Goal: Task Accomplishment & Management: Manage account settings

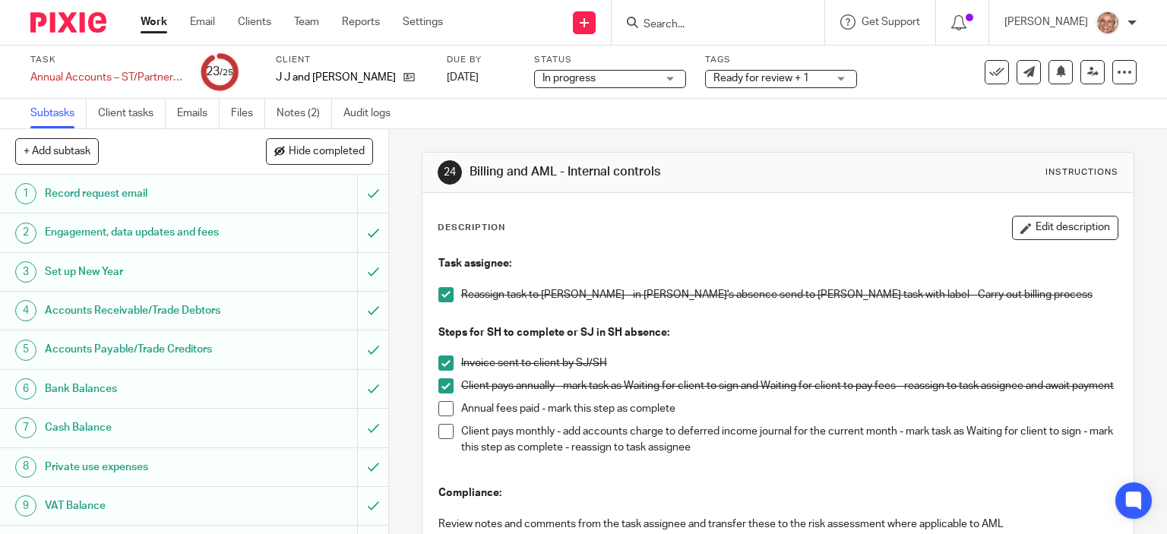
click at [446, 414] on span at bounding box center [445, 408] width 15 height 15
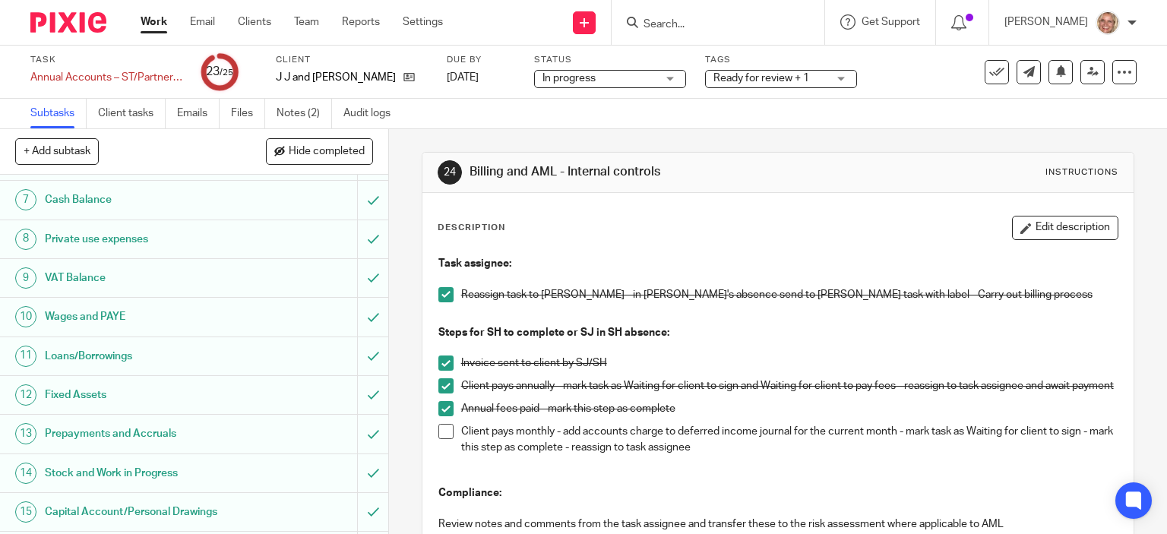
scroll to position [612, 0]
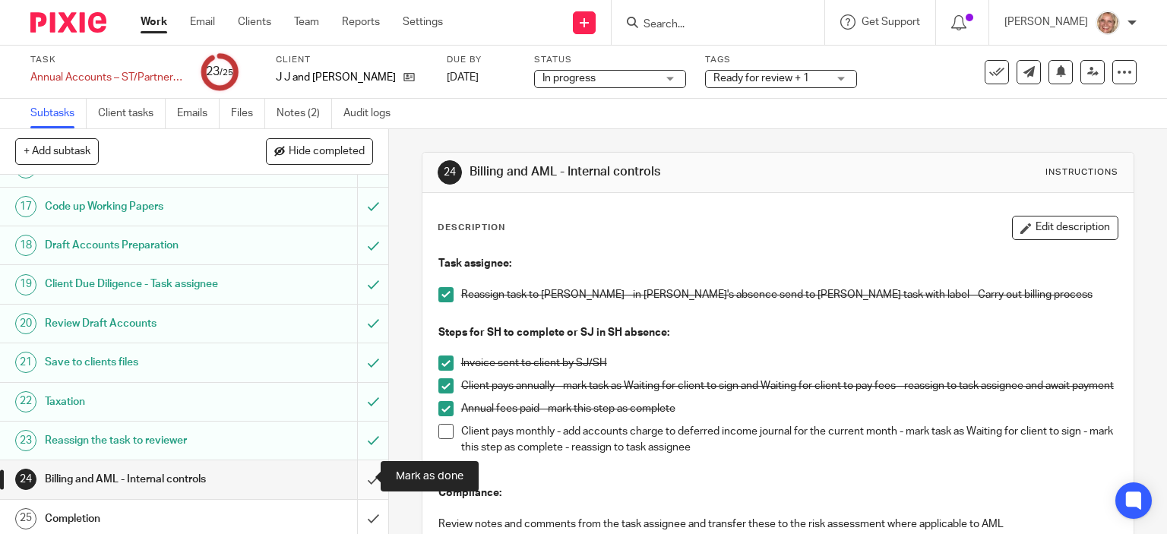
click at [356, 473] on input "submit" at bounding box center [194, 479] width 388 height 38
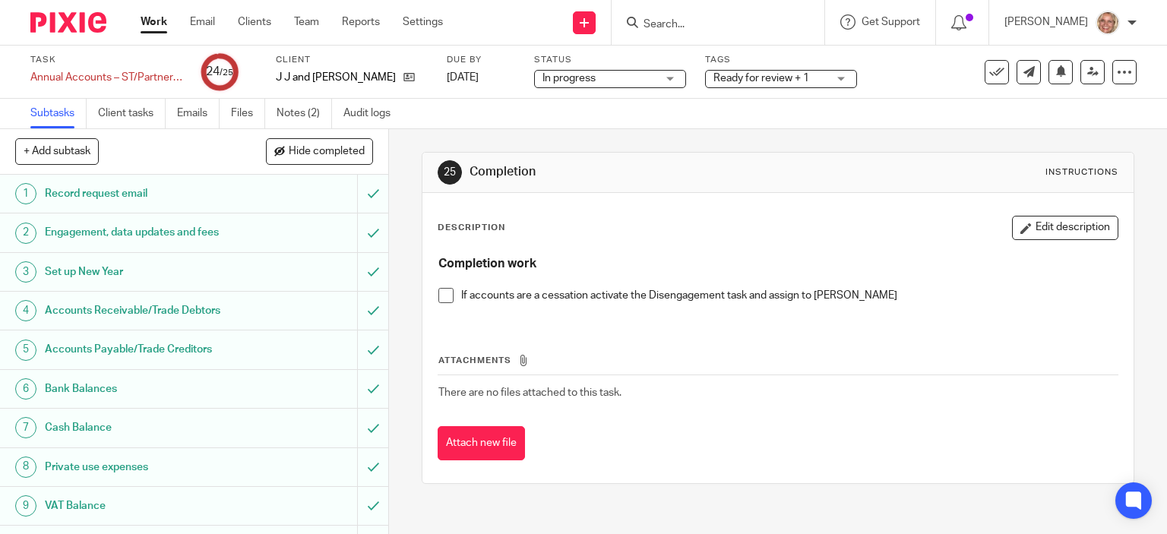
scroll to position [612, 0]
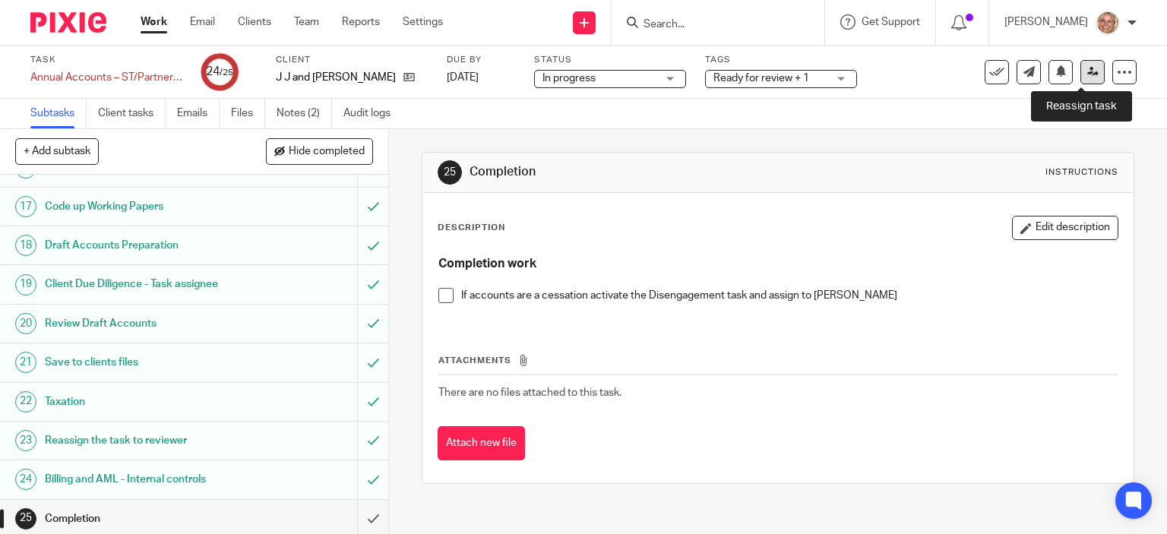
click at [1087, 74] on icon at bounding box center [1092, 71] width 11 height 11
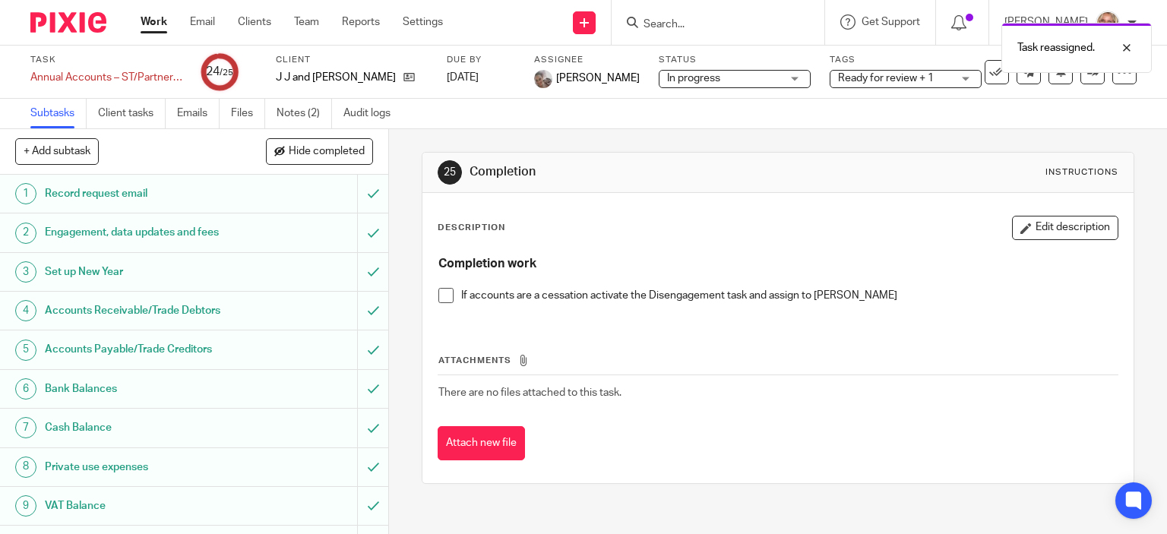
click at [157, 21] on link "Work" at bounding box center [154, 21] width 27 height 15
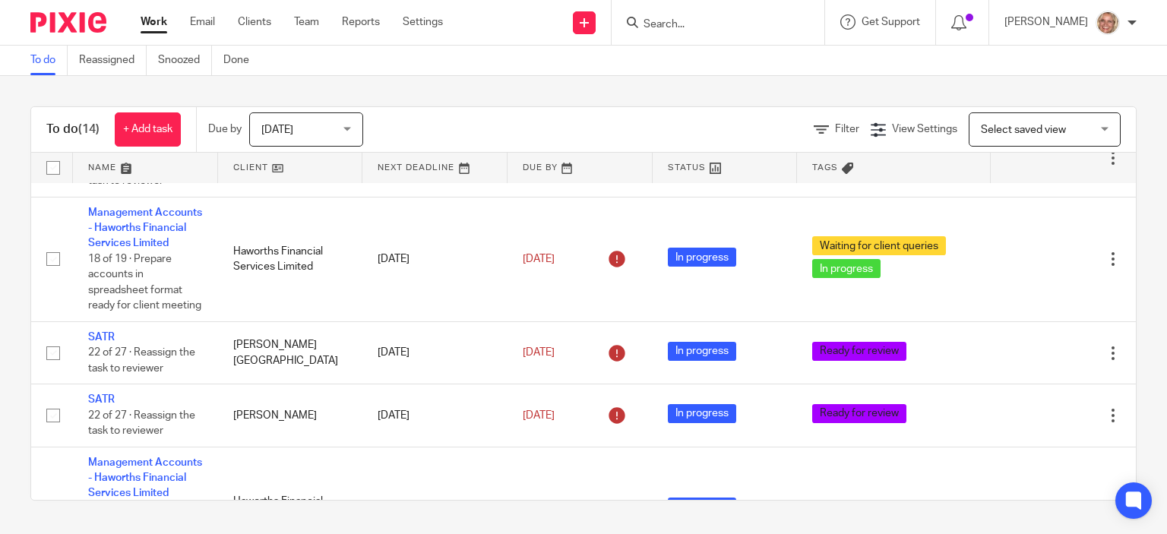
scroll to position [243, 0]
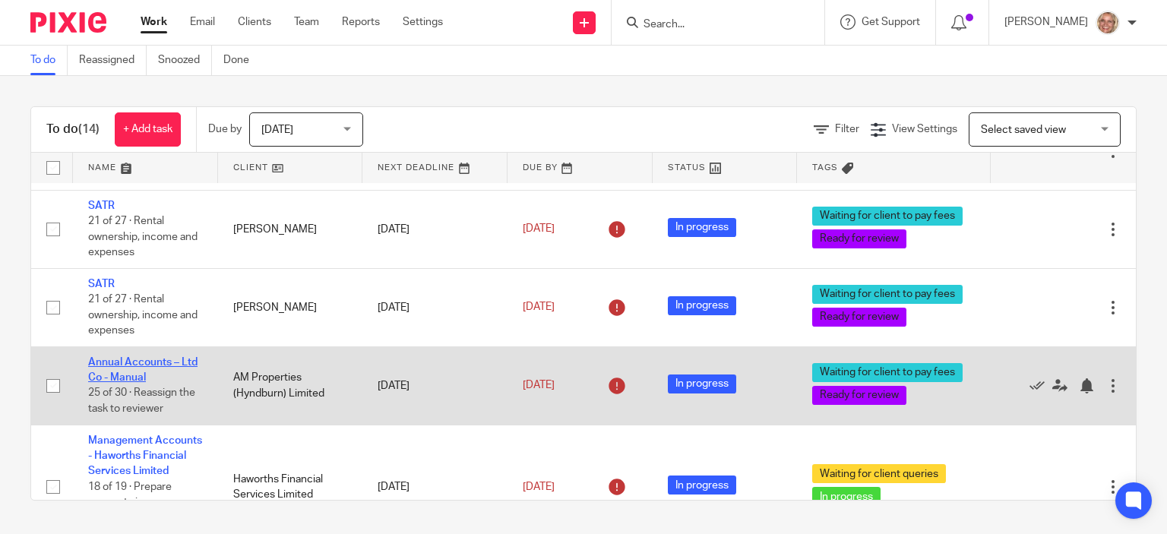
click at [180, 362] on link "Annual Accounts – Ltd Co - Manual" at bounding box center [142, 370] width 109 height 26
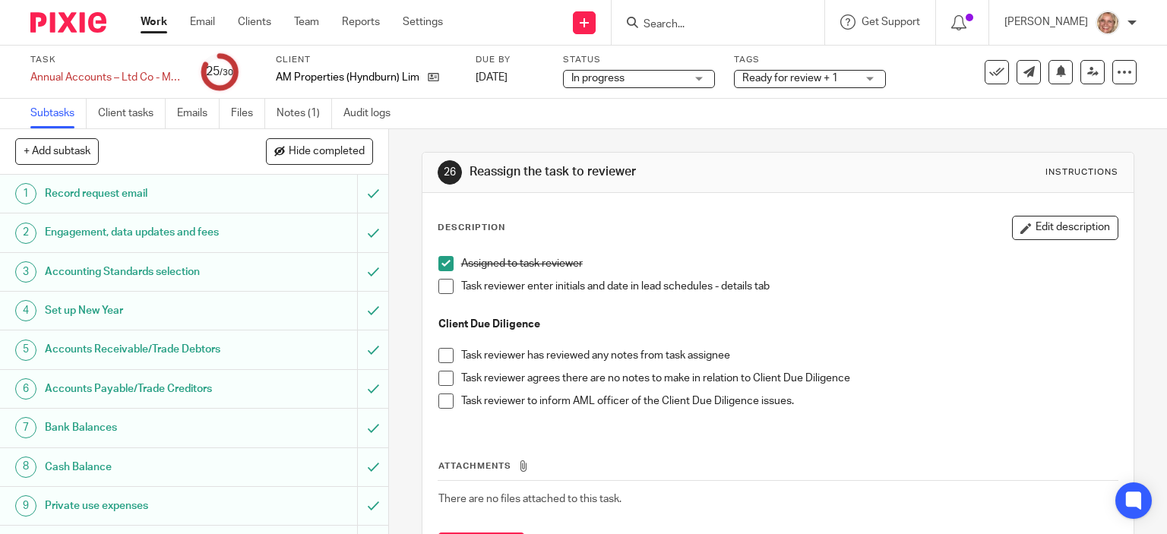
click at [438, 286] on span at bounding box center [445, 286] width 15 height 15
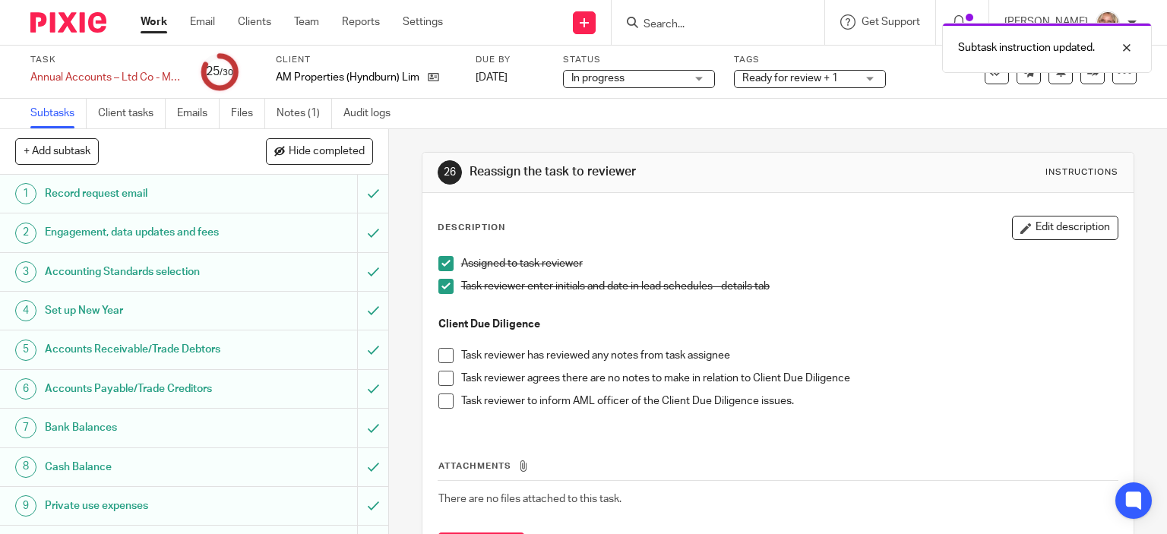
click at [442, 354] on span at bounding box center [445, 355] width 15 height 15
click at [439, 378] on span at bounding box center [445, 378] width 15 height 15
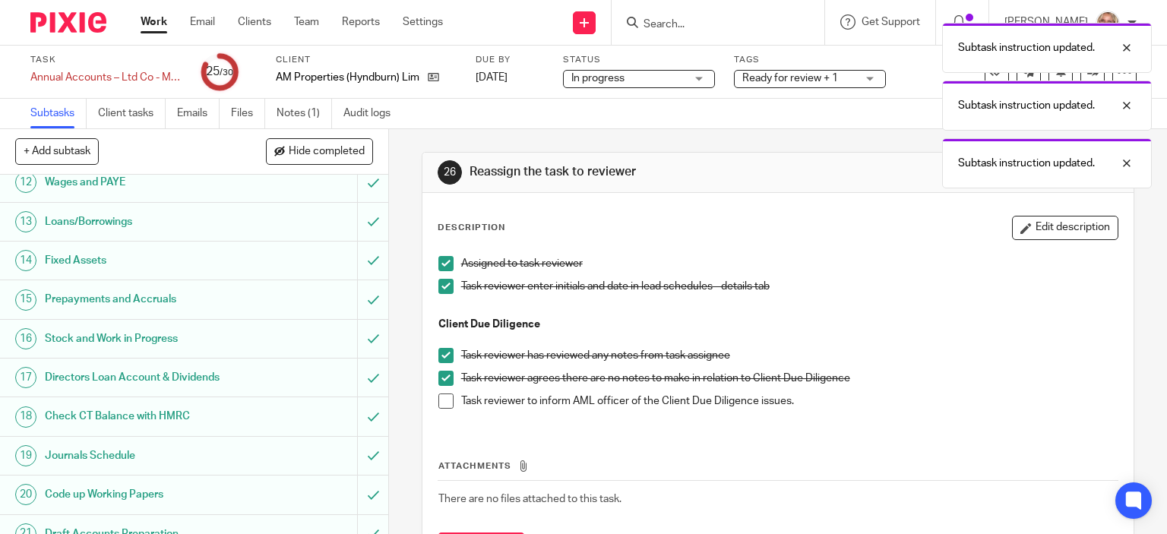
scroll to position [684, 0]
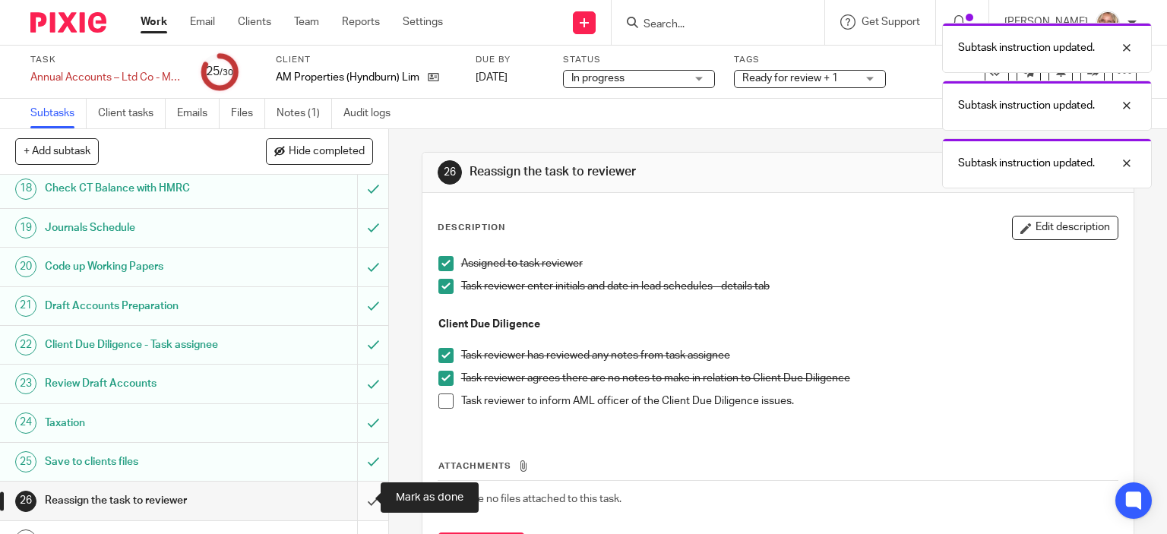
click at [357, 495] on input "submit" at bounding box center [194, 501] width 388 height 38
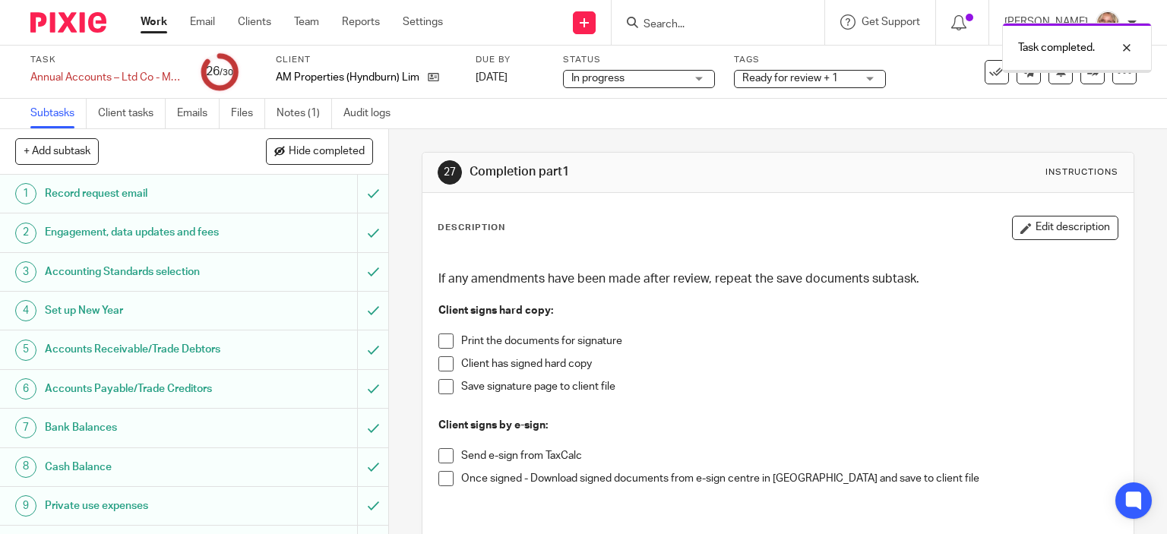
scroll to position [228, 0]
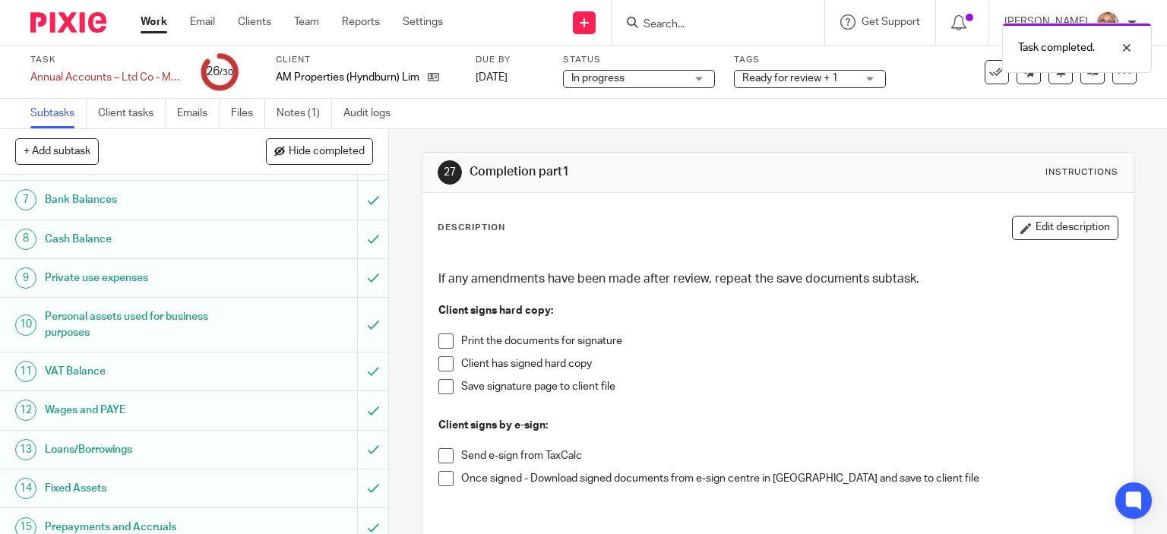
click at [440, 337] on span at bounding box center [445, 341] width 15 height 15
click at [441, 356] on span at bounding box center [445, 363] width 15 height 15
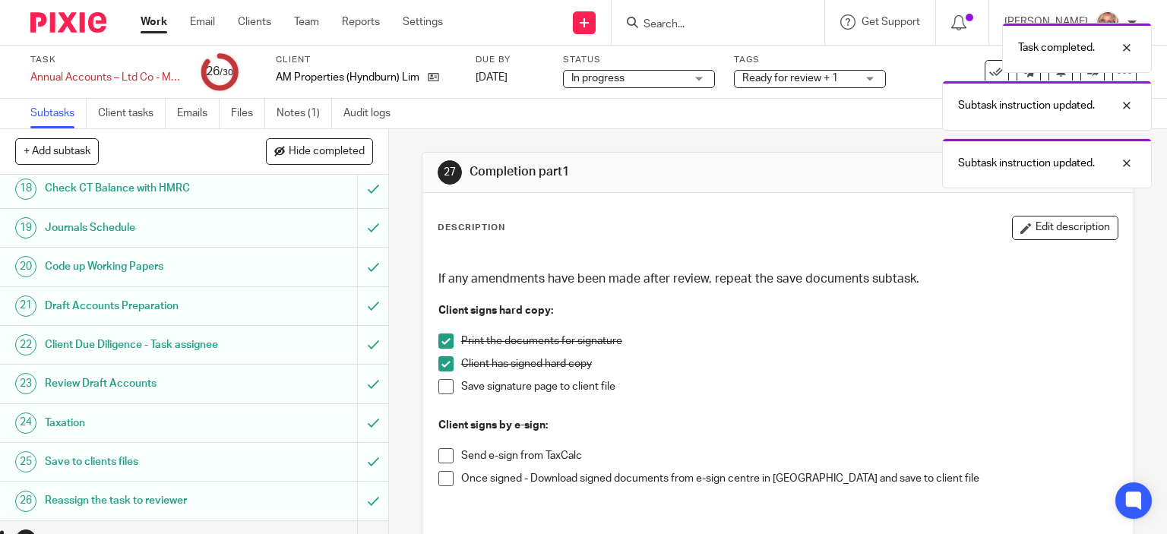
scroll to position [822, 0]
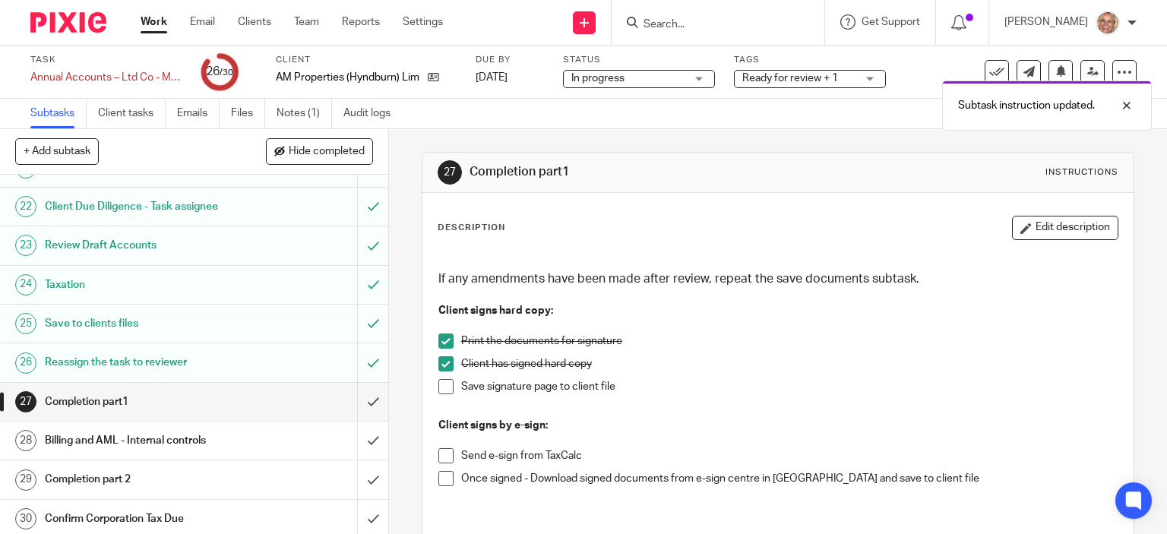
click at [871, 78] on div "Subtask instruction updated. Subtask instruction updated." at bounding box center [868, 73] width 568 height 116
click at [870, 78] on div "Ready for review + 1" at bounding box center [810, 79] width 152 height 18
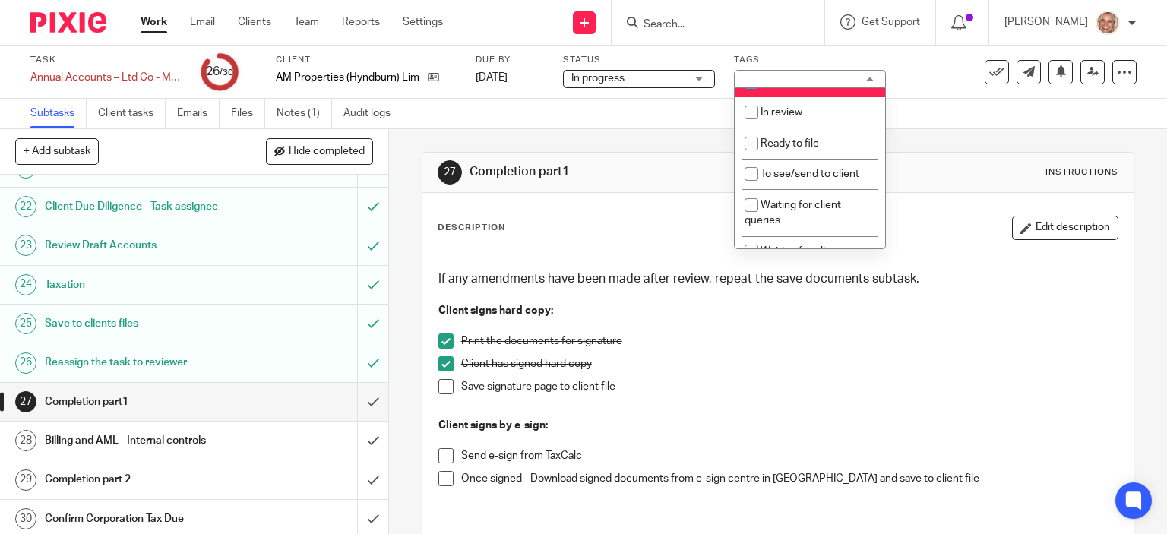
scroll to position [178, 0]
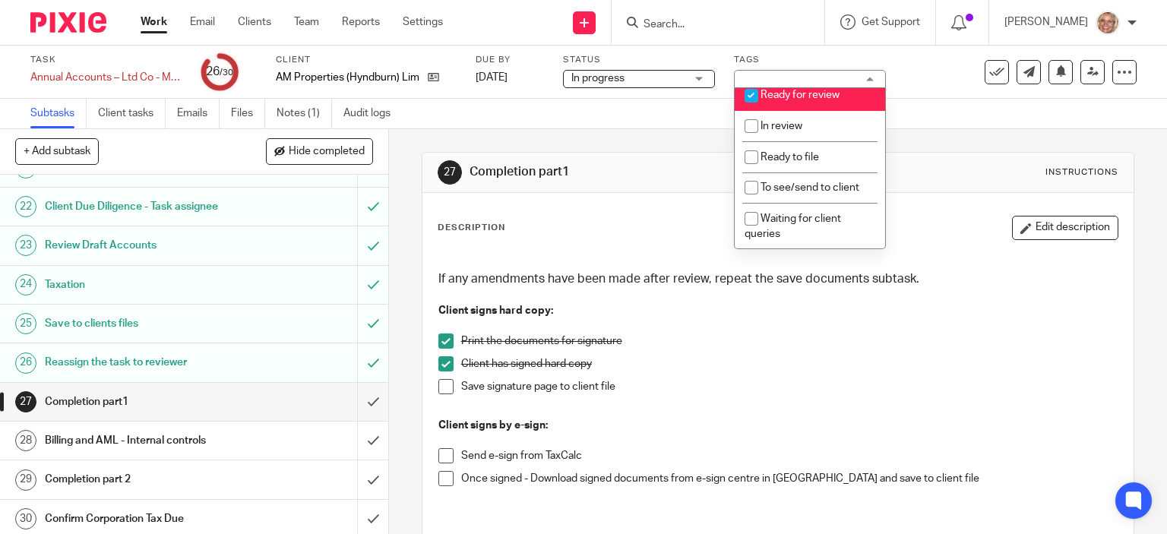
click at [824, 99] on span "Ready for review" at bounding box center [800, 95] width 79 height 11
checkbox input "false"
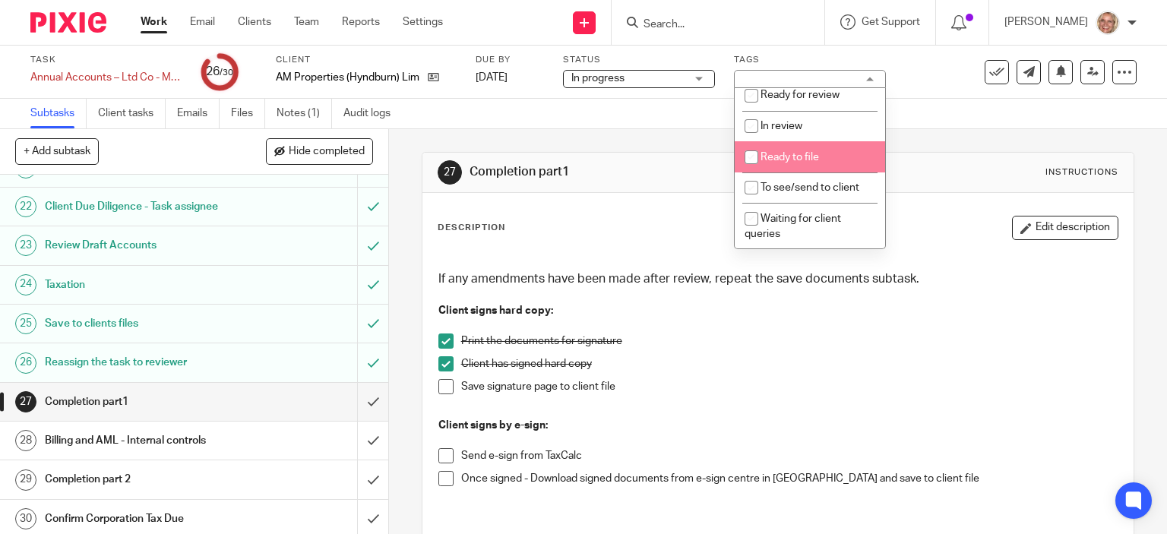
click at [806, 160] on span "Ready to file" at bounding box center [790, 157] width 59 height 11
checkbox input "true"
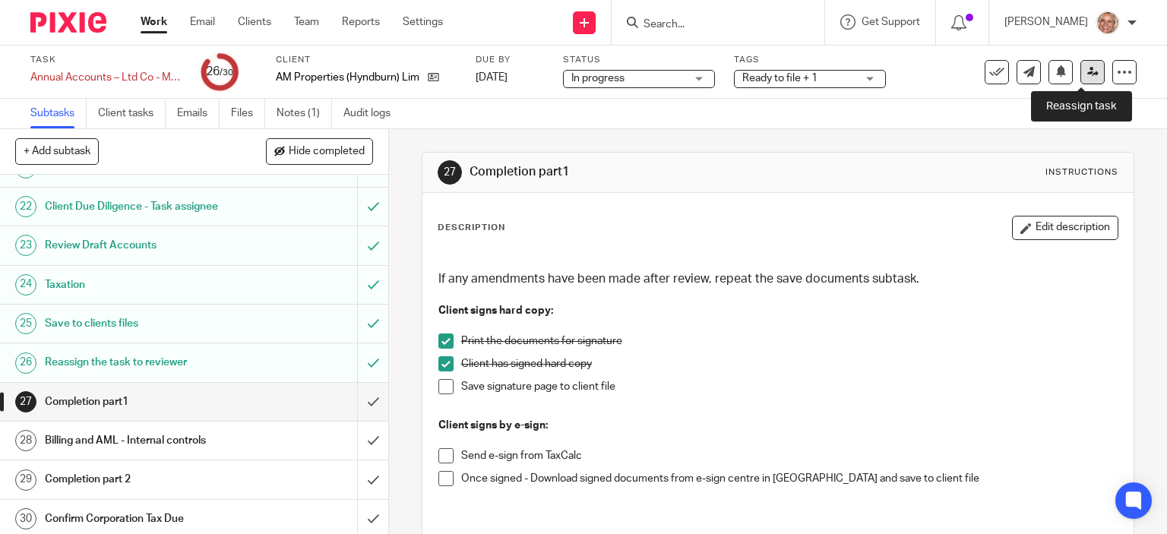
click at [1087, 71] on icon at bounding box center [1092, 71] width 11 height 11
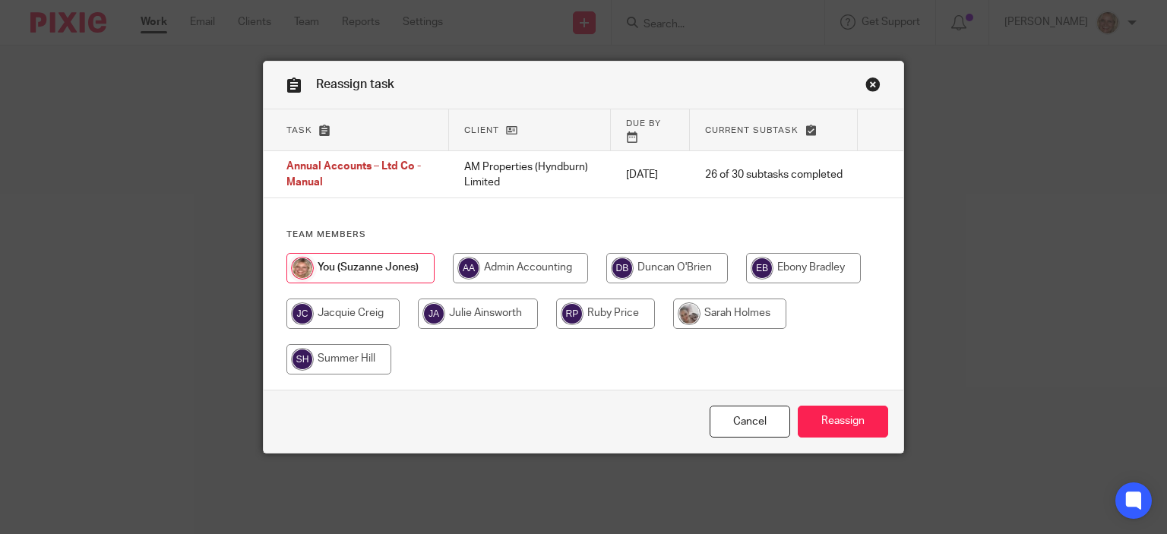
click at [702, 305] on input "radio" at bounding box center [729, 314] width 113 height 30
radio input "true"
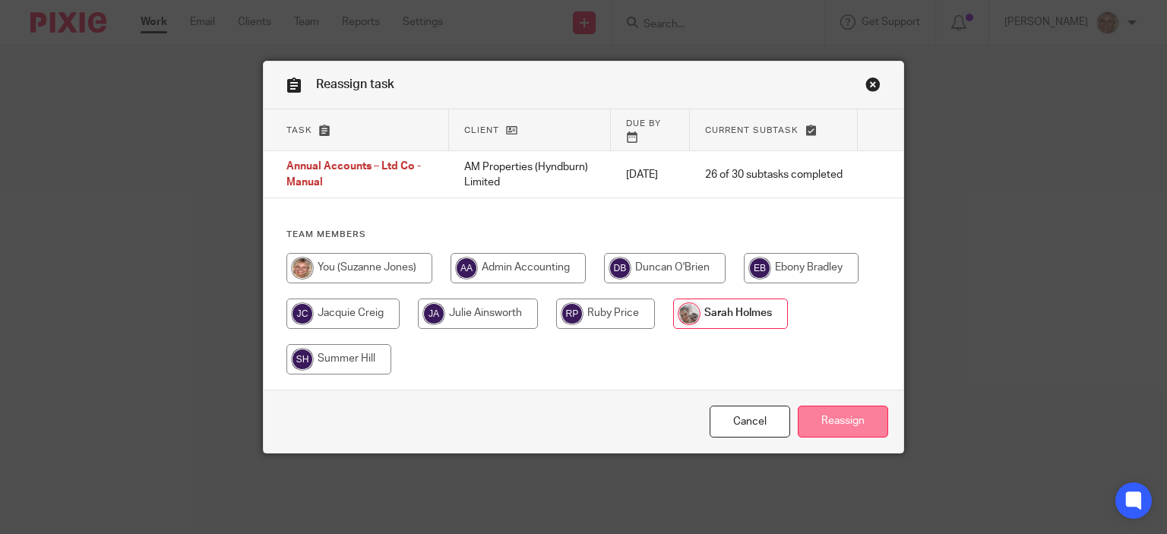
click at [827, 423] on input "Reassign" at bounding box center [843, 422] width 90 height 33
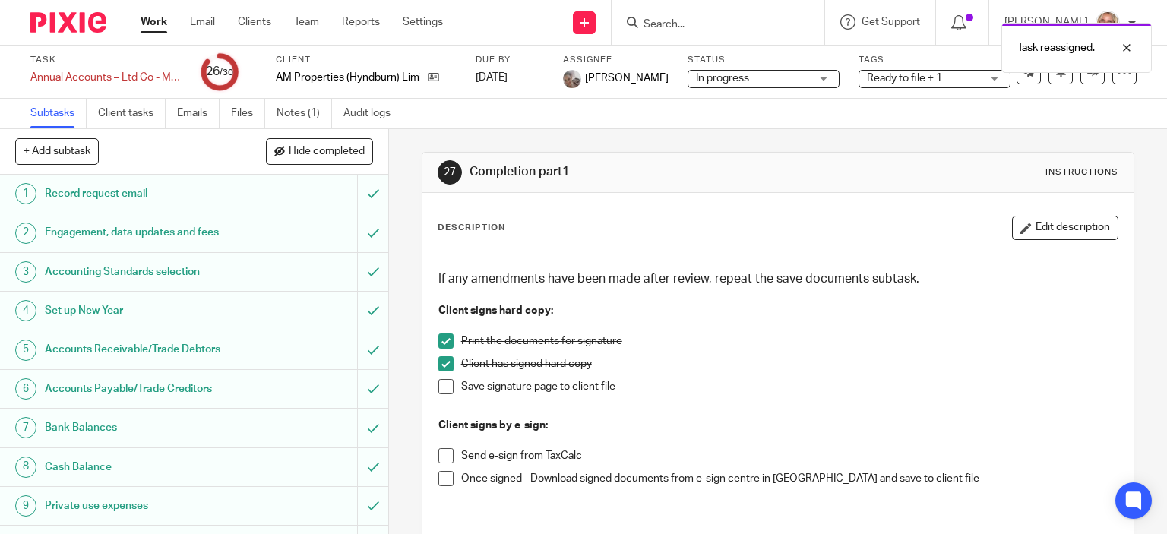
click at [154, 24] on link "Work" at bounding box center [154, 21] width 27 height 15
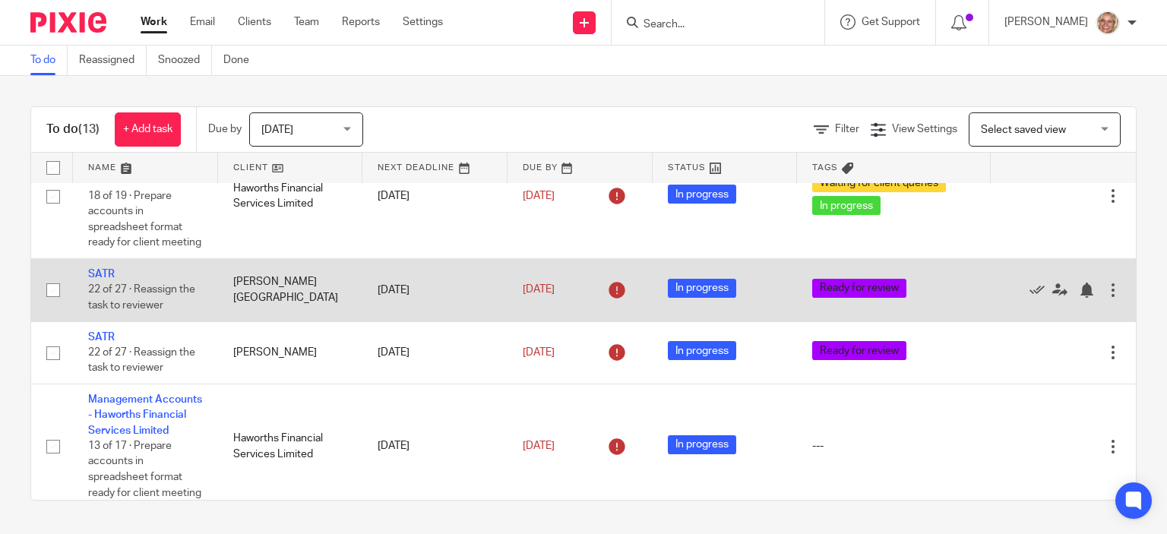
scroll to position [228, 0]
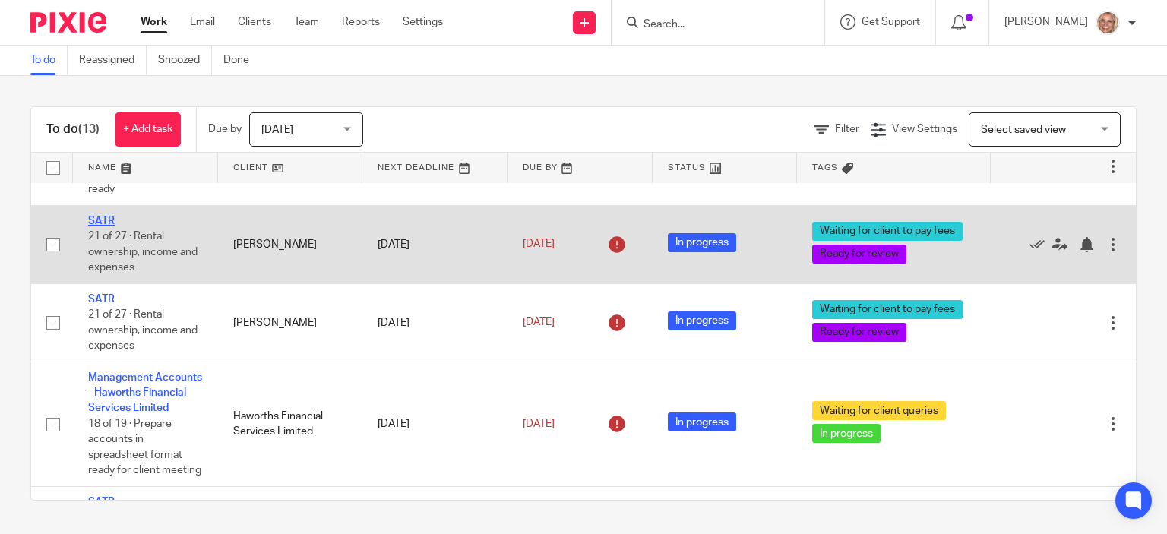
click at [99, 218] on link "SATR" at bounding box center [101, 221] width 27 height 11
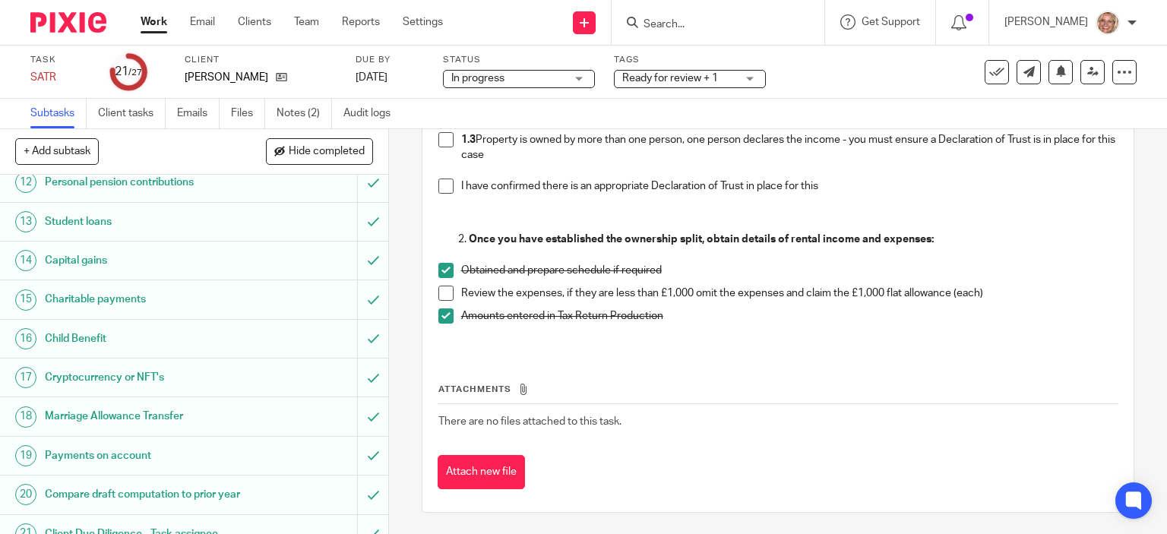
scroll to position [684, 0]
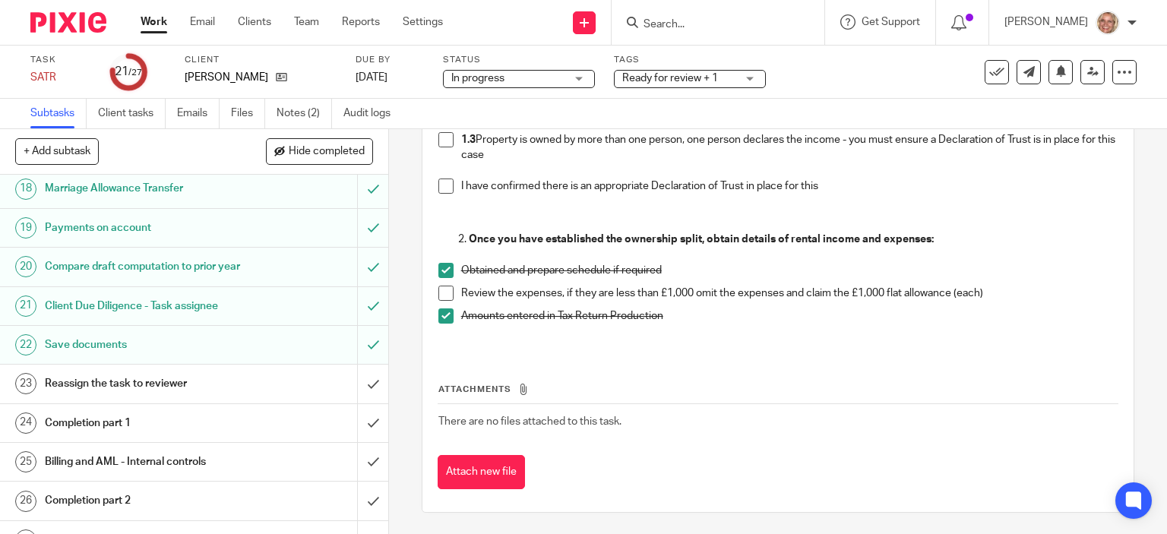
click at [149, 395] on h1 "Reassign the task to reviewer" at bounding box center [144, 383] width 198 height 23
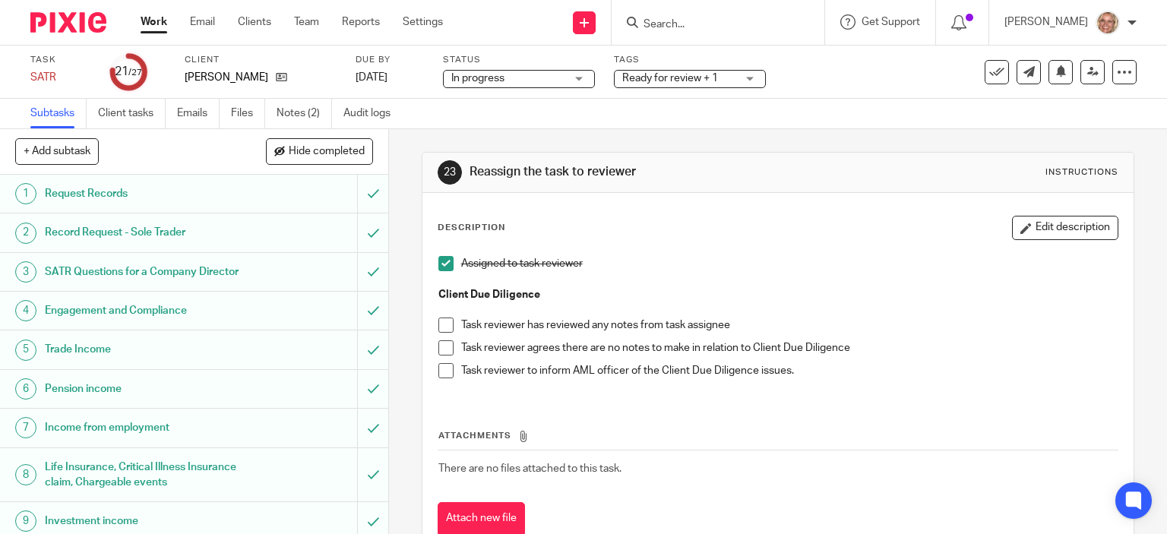
click at [444, 324] on span at bounding box center [445, 325] width 15 height 15
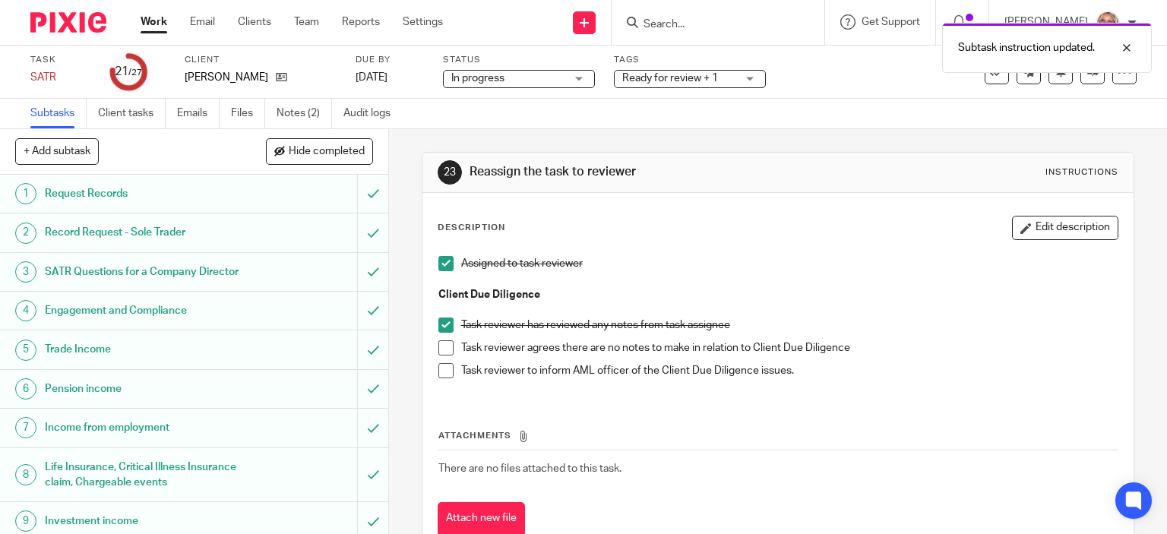
click at [438, 342] on span at bounding box center [445, 347] width 15 height 15
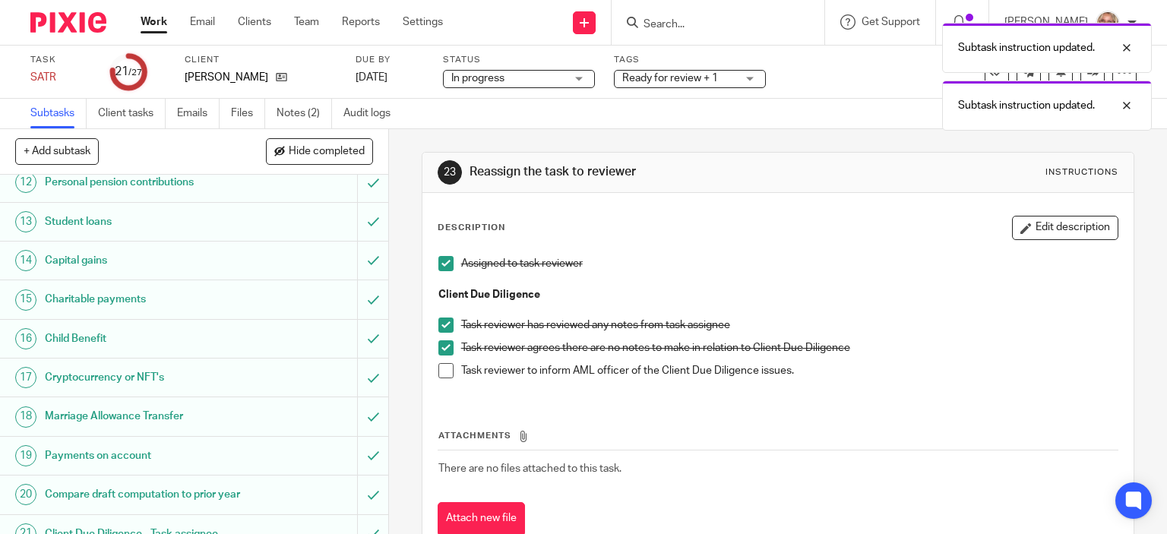
scroll to position [684, 0]
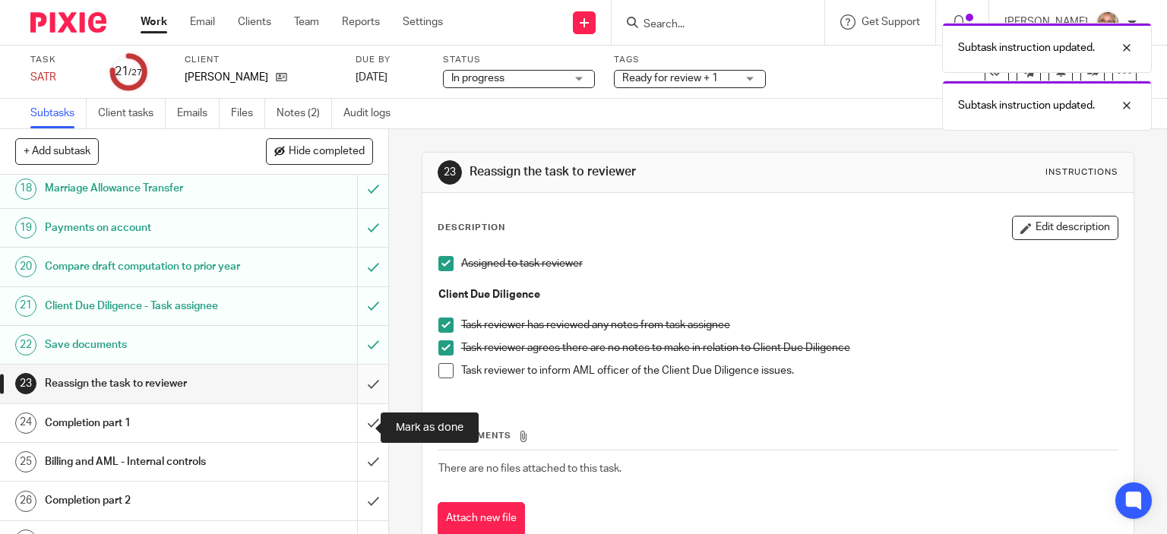
click at [354, 403] on input "submit" at bounding box center [194, 384] width 388 height 38
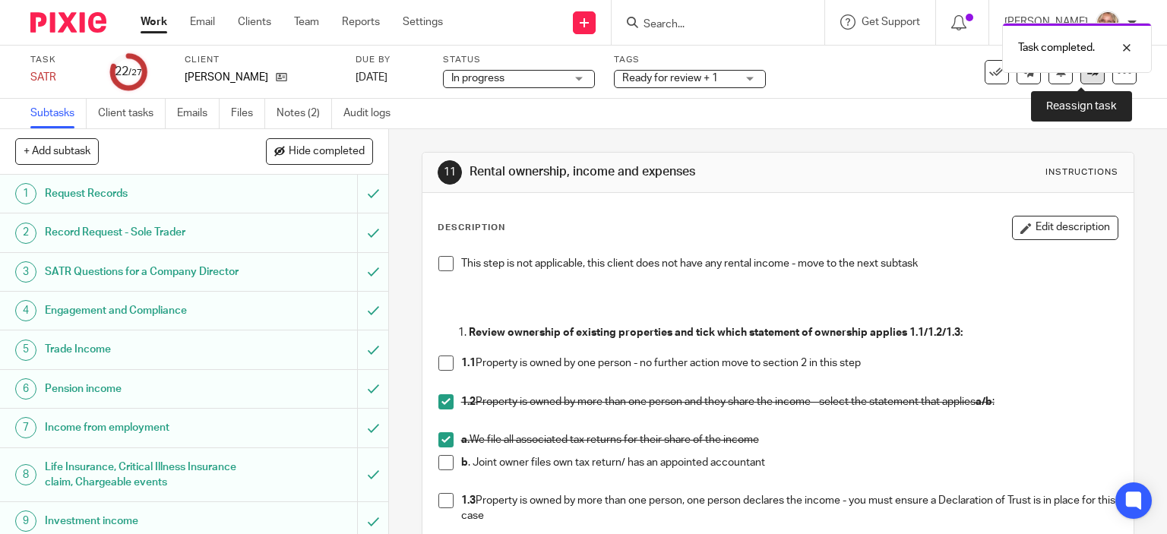
click at [1087, 77] on link at bounding box center [1093, 72] width 24 height 24
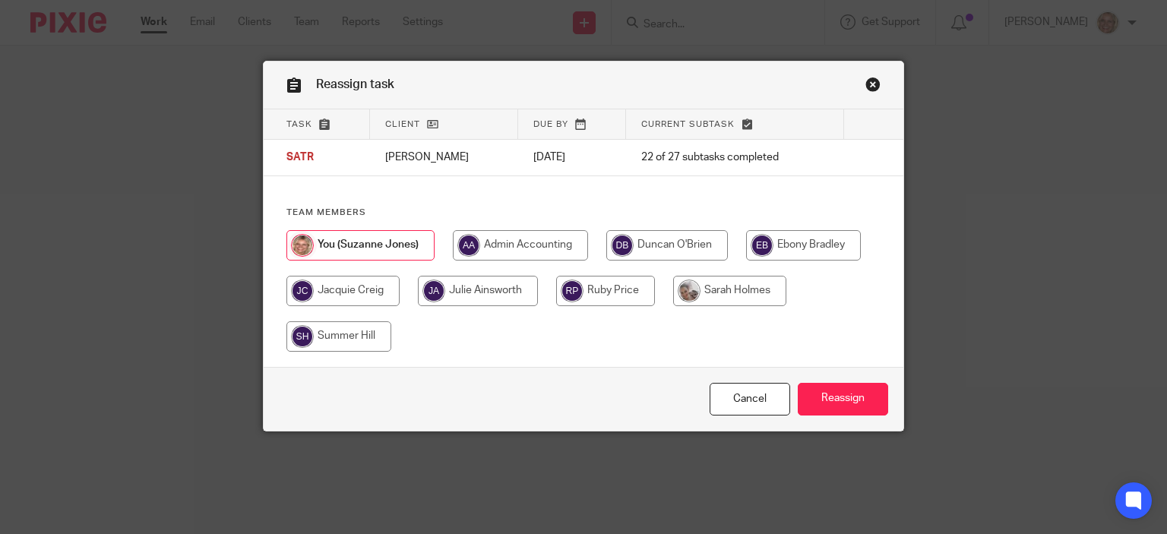
click at [720, 295] on input "radio" at bounding box center [729, 291] width 113 height 30
radio input "true"
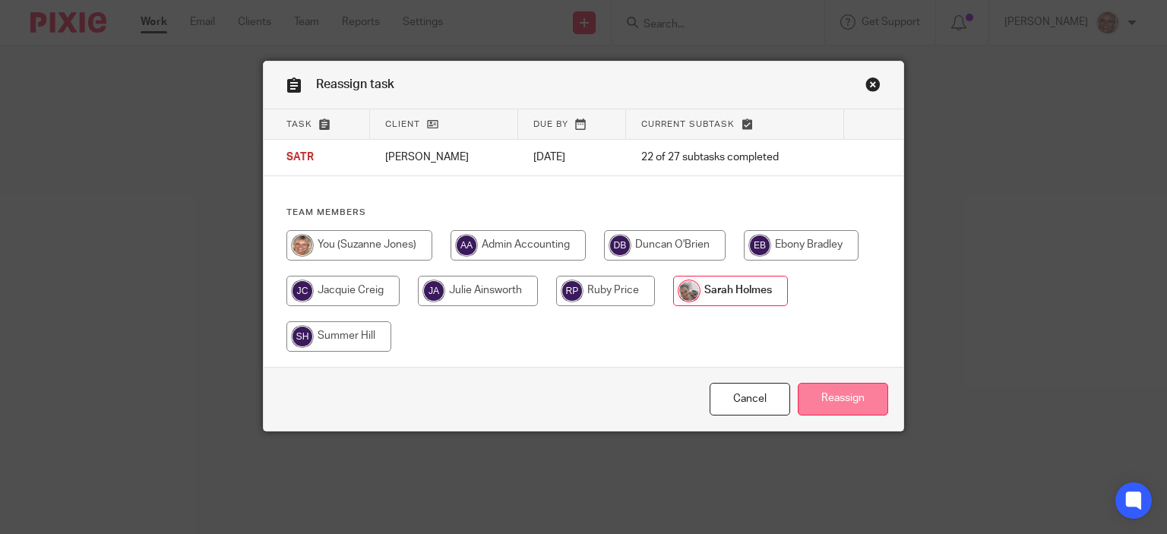
click at [836, 399] on input "Reassign" at bounding box center [843, 399] width 90 height 33
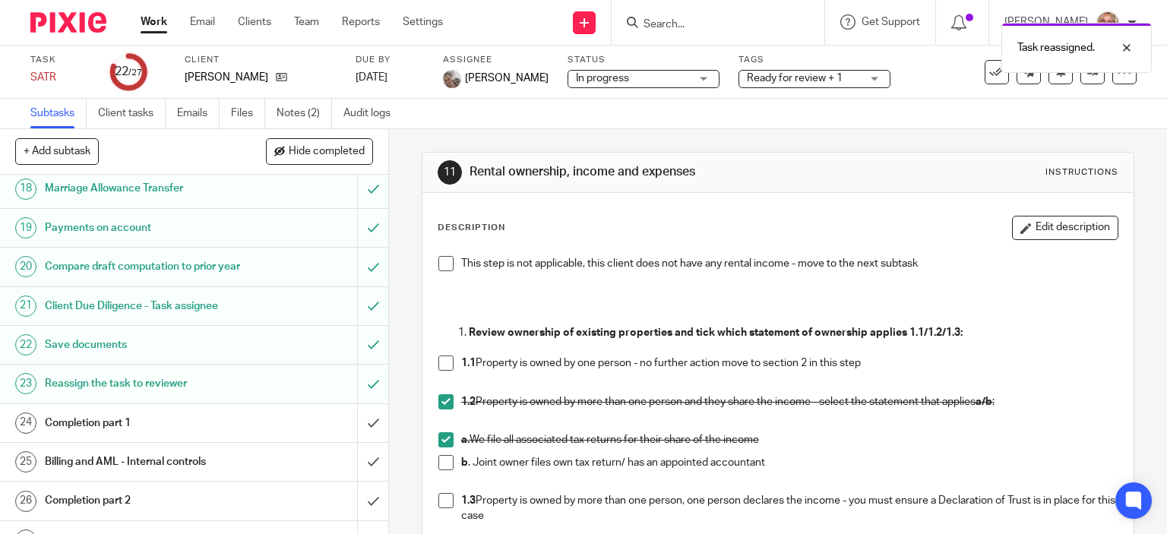
scroll to position [752, 0]
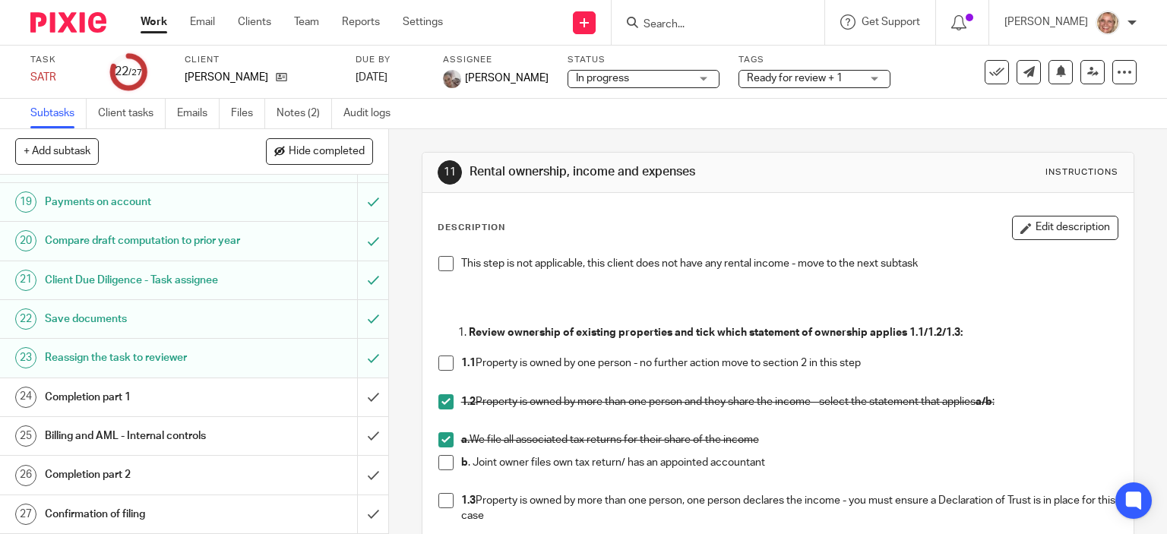
click at [110, 394] on h1 "Completion part 1" at bounding box center [144, 397] width 198 height 23
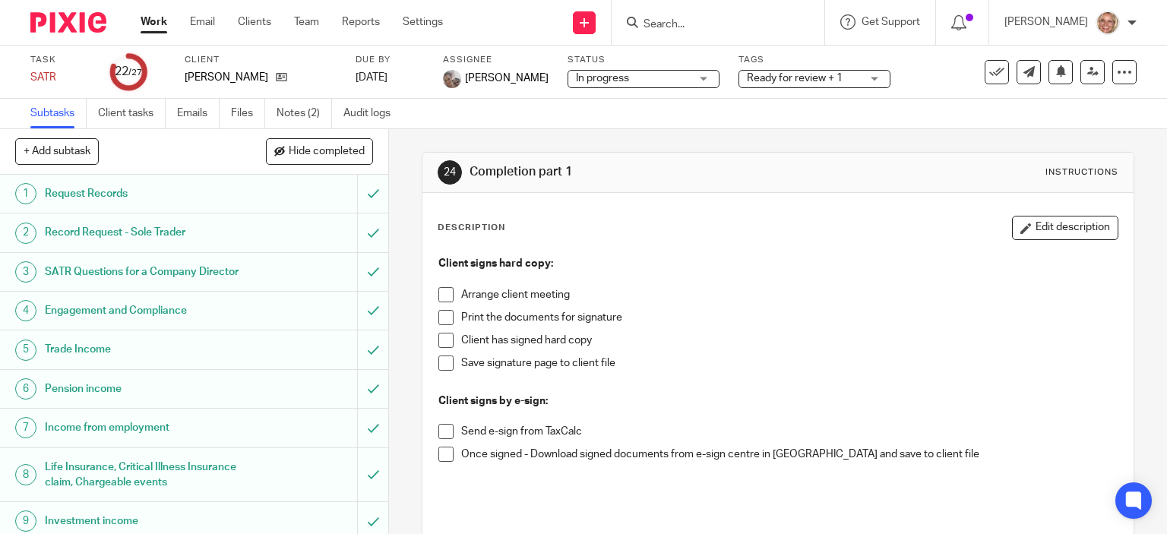
click at [444, 293] on span at bounding box center [445, 294] width 15 height 15
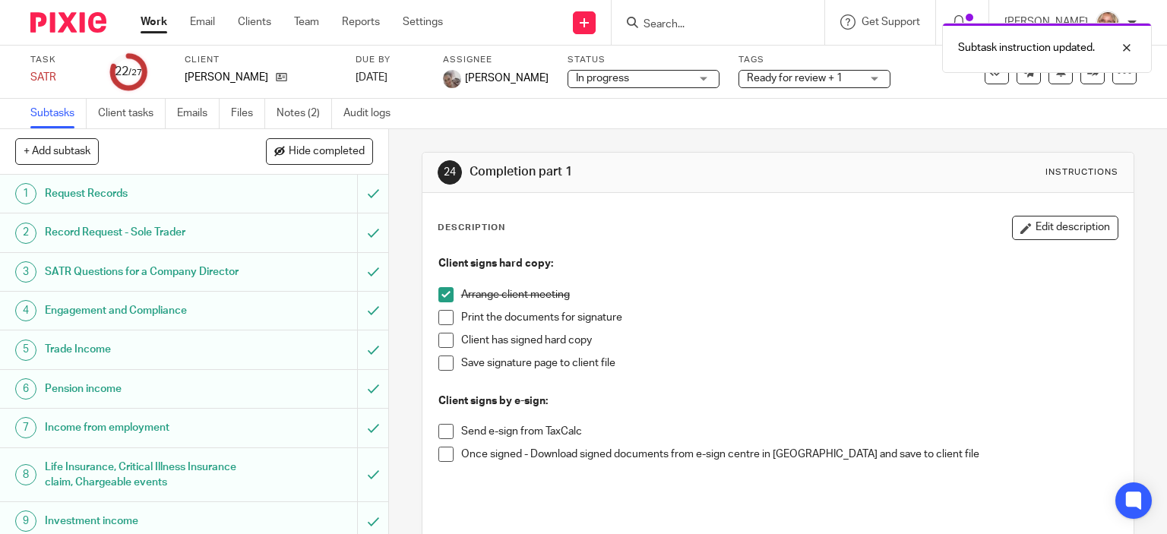
click at [442, 313] on span at bounding box center [445, 317] width 15 height 15
click at [444, 340] on span at bounding box center [445, 340] width 15 height 15
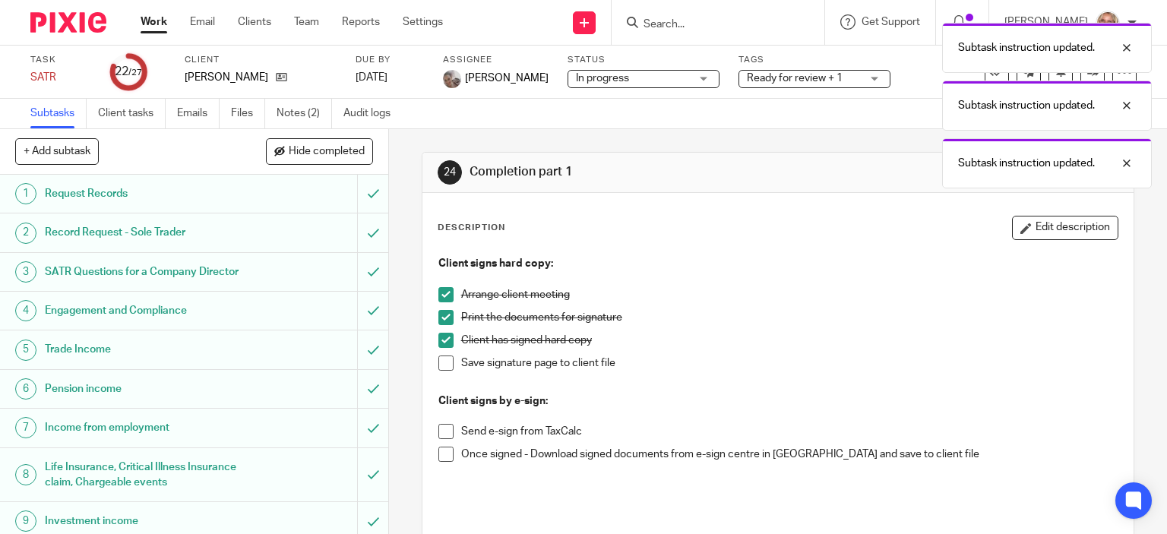
click at [442, 361] on span at bounding box center [445, 363] width 15 height 15
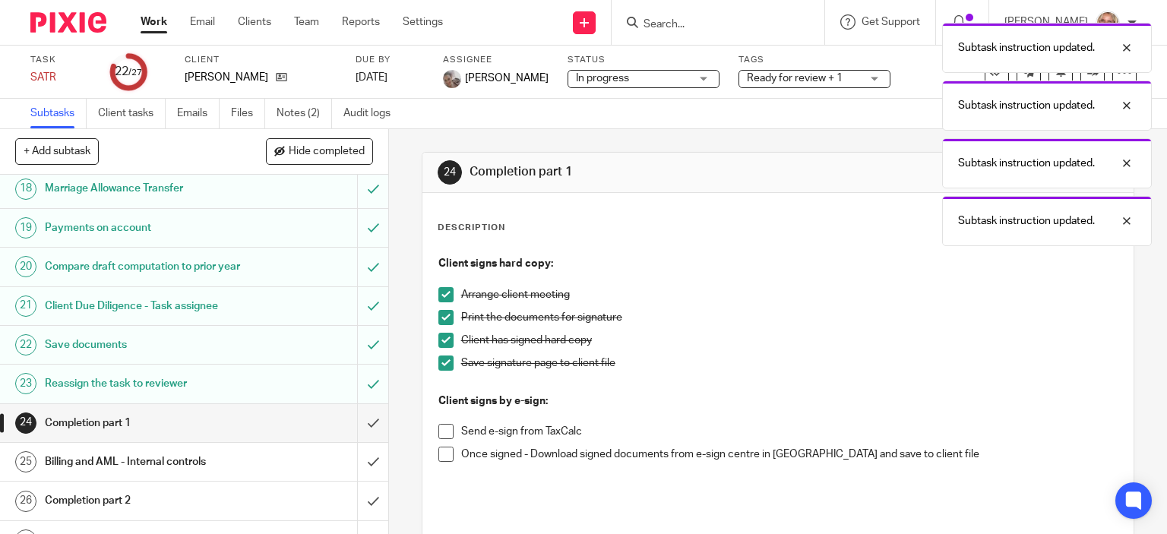
scroll to position [752, 0]
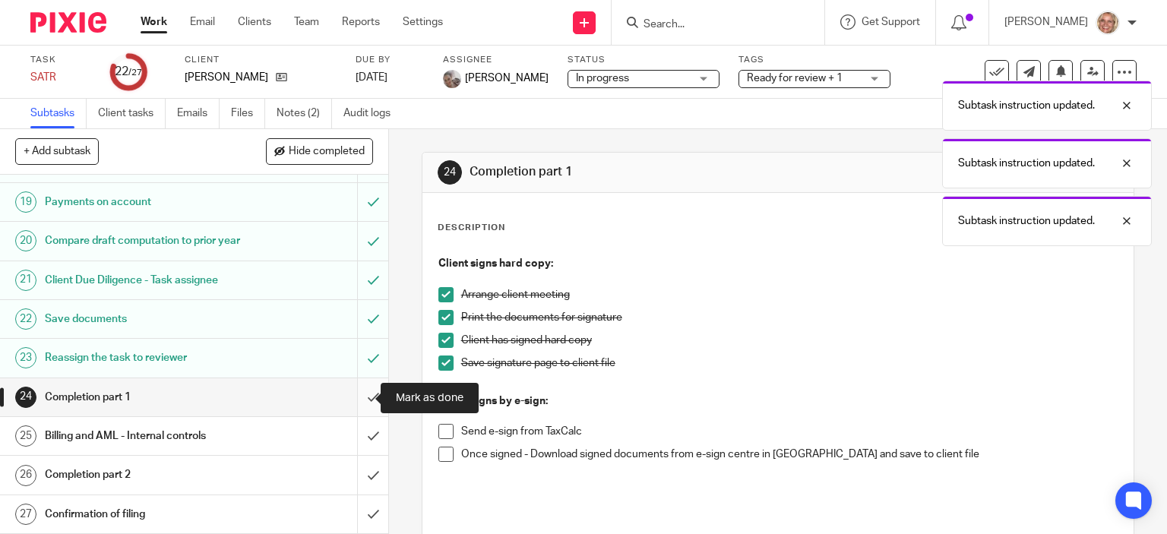
click at [356, 400] on input "submit" at bounding box center [194, 397] width 388 height 38
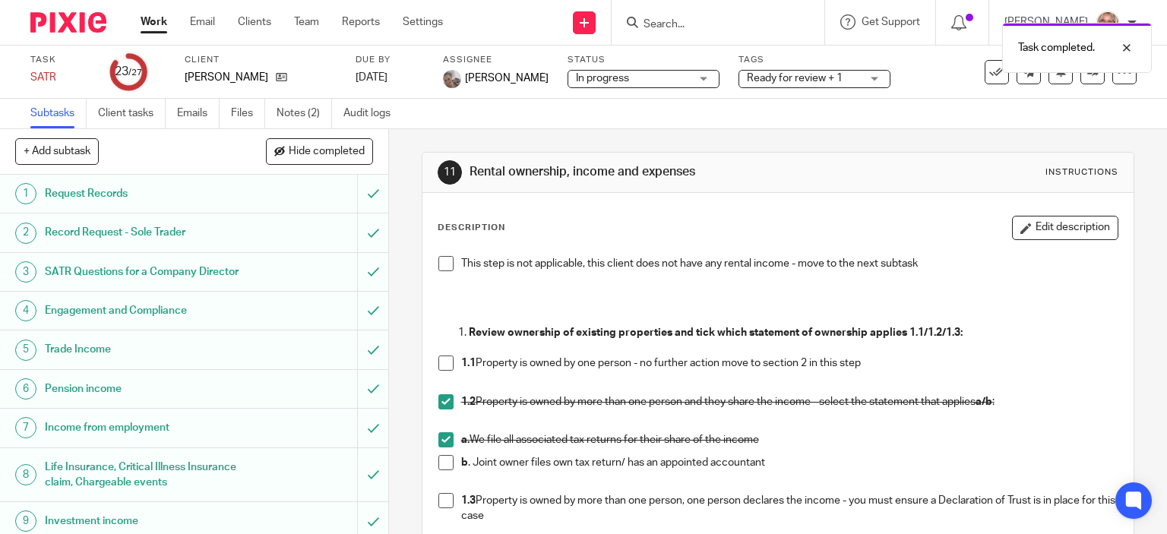
click at [156, 24] on link "Work" at bounding box center [154, 21] width 27 height 15
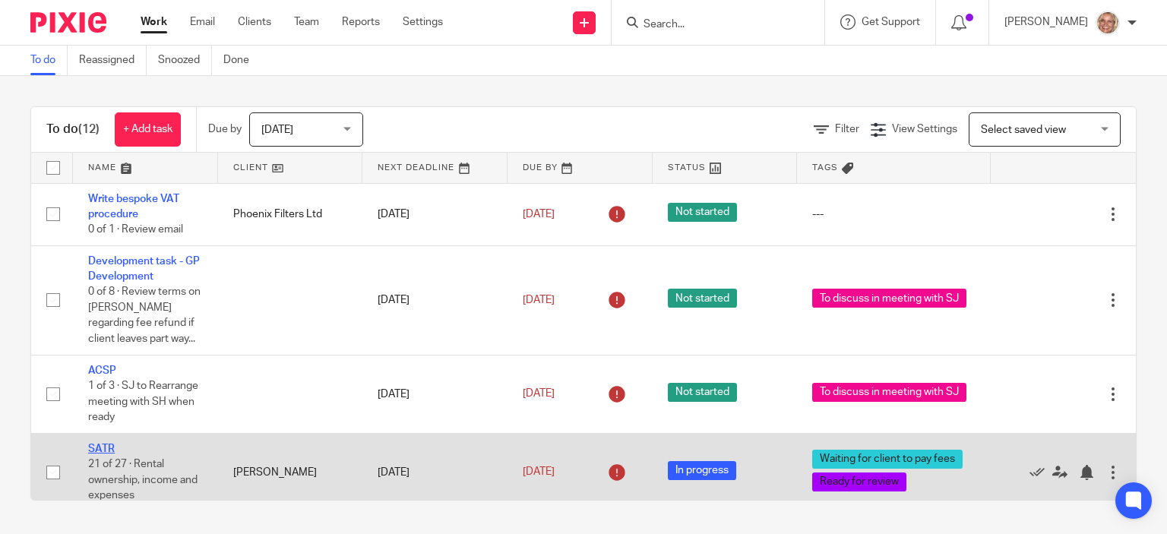
click at [102, 448] on link "SATR" at bounding box center [101, 449] width 27 height 11
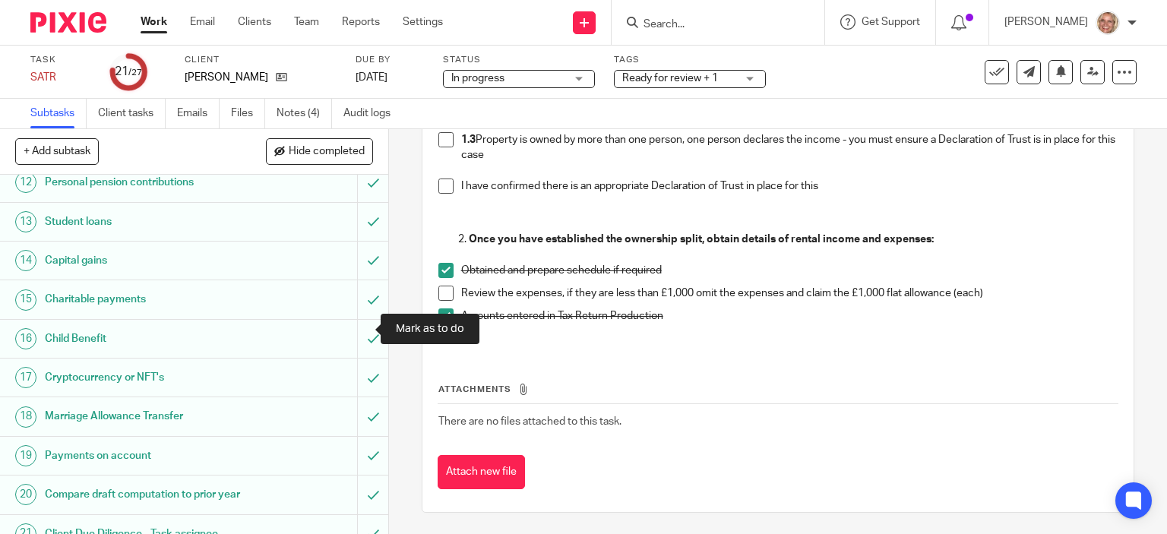
scroll to position [684, 0]
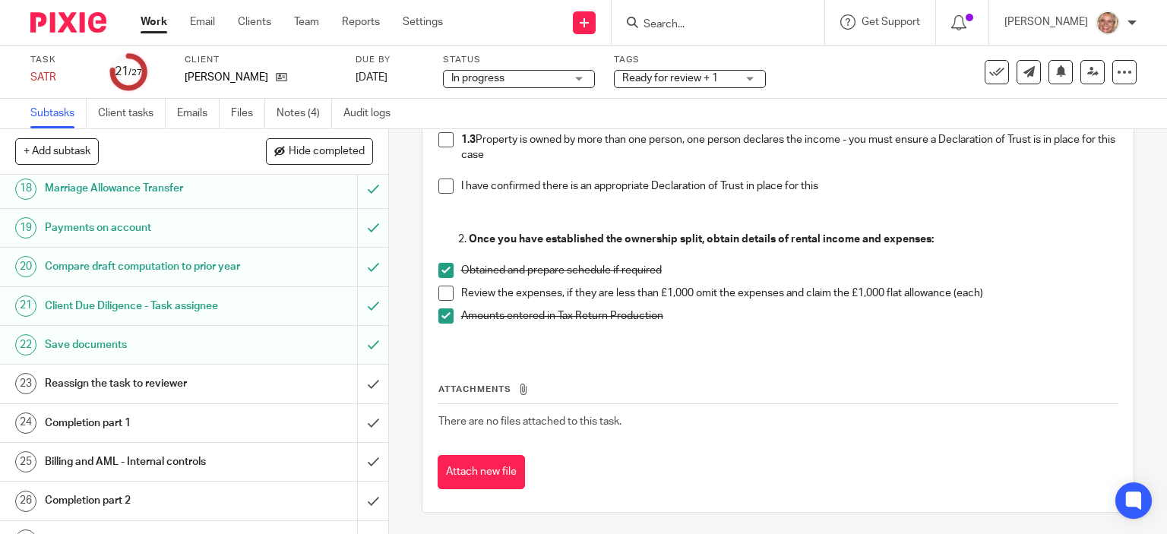
click at [167, 395] on h1 "Reassign the task to reviewer" at bounding box center [144, 383] width 198 height 23
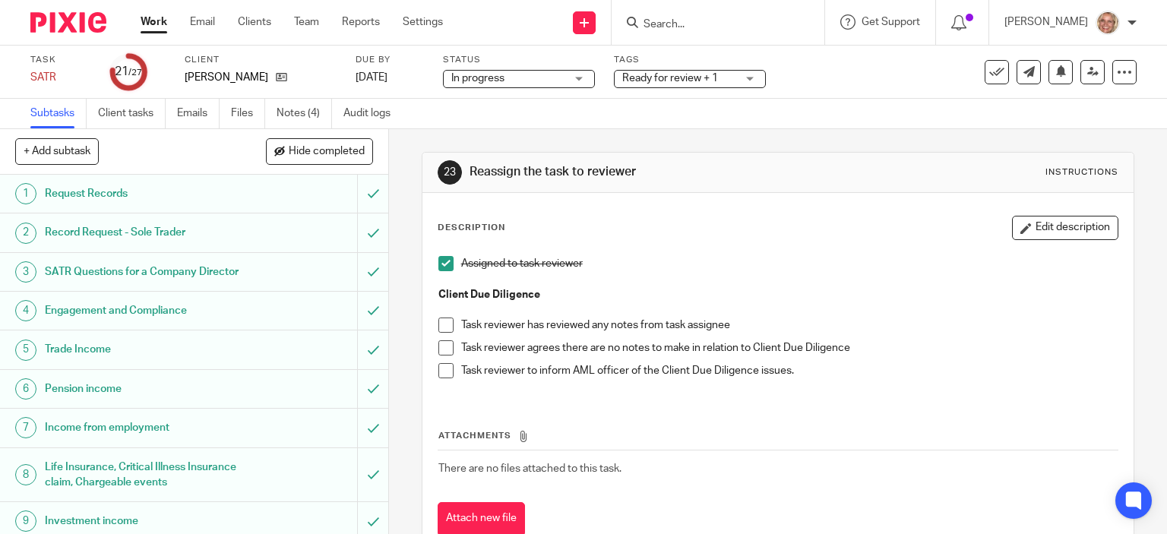
click at [442, 322] on span at bounding box center [445, 325] width 15 height 15
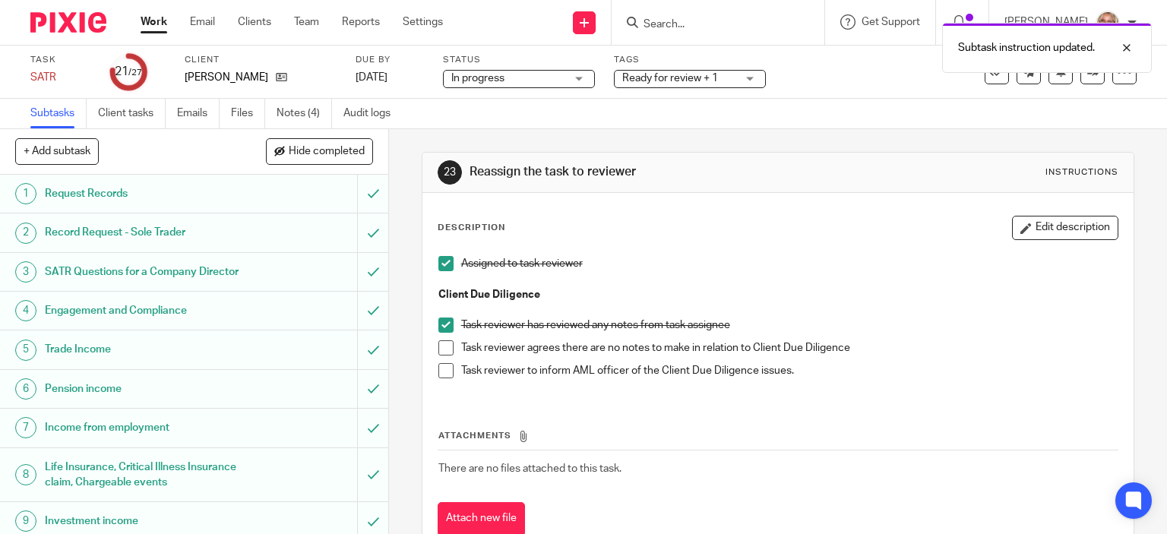
click at [442, 352] on span at bounding box center [445, 347] width 15 height 15
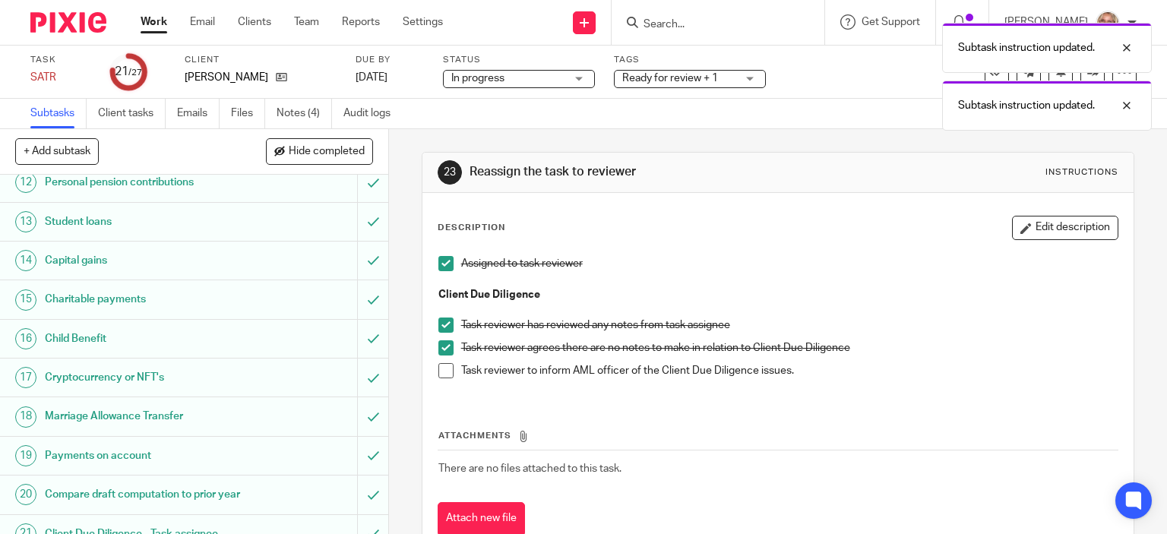
scroll to position [752, 0]
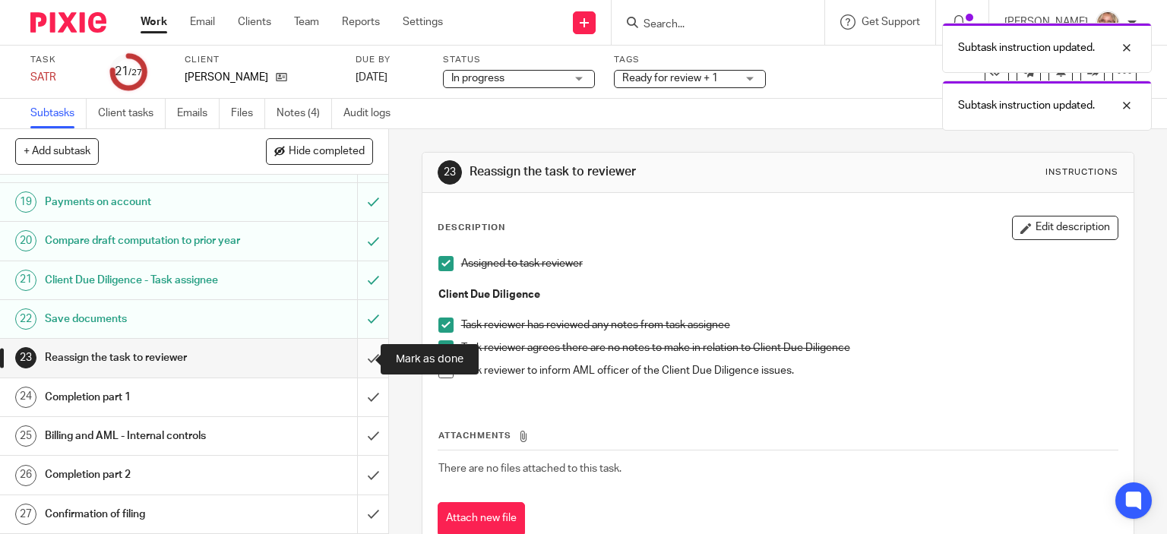
click at [356, 358] on input "submit" at bounding box center [194, 358] width 388 height 38
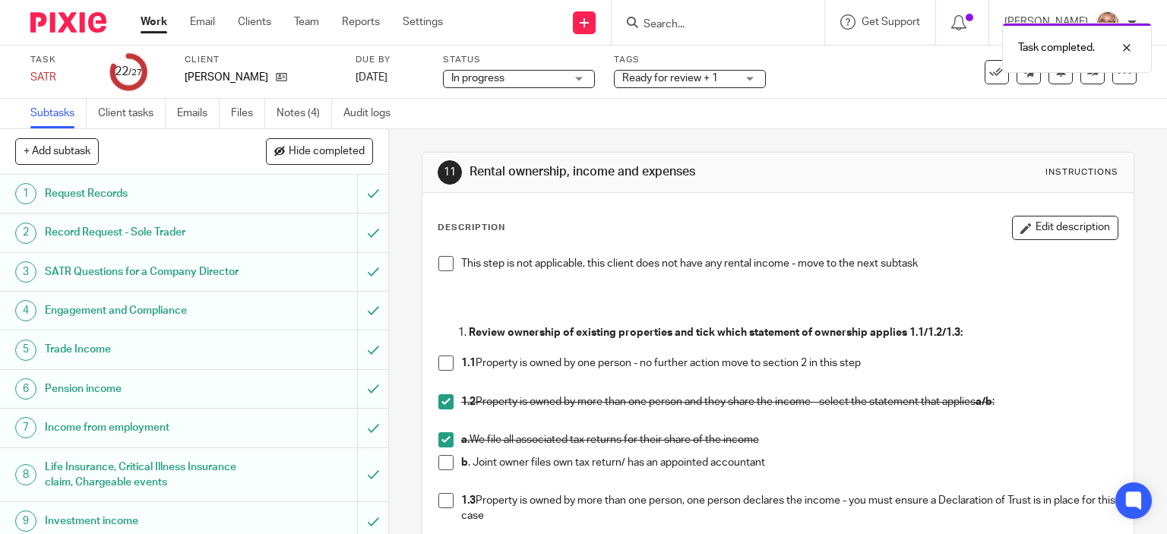
scroll to position [684, 0]
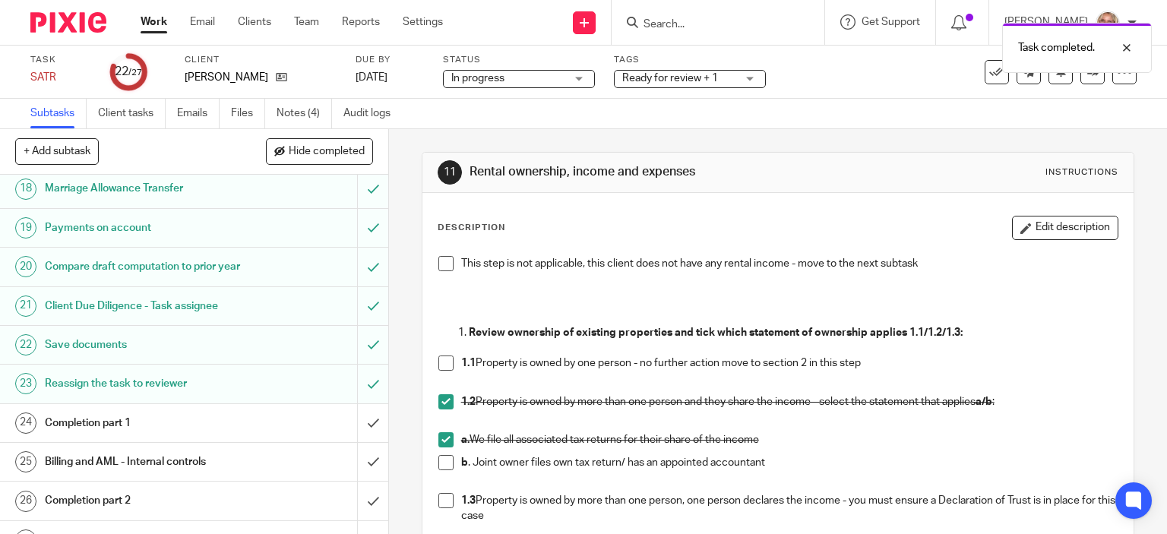
click at [122, 435] on h1 "Completion part 1" at bounding box center [144, 423] width 198 height 23
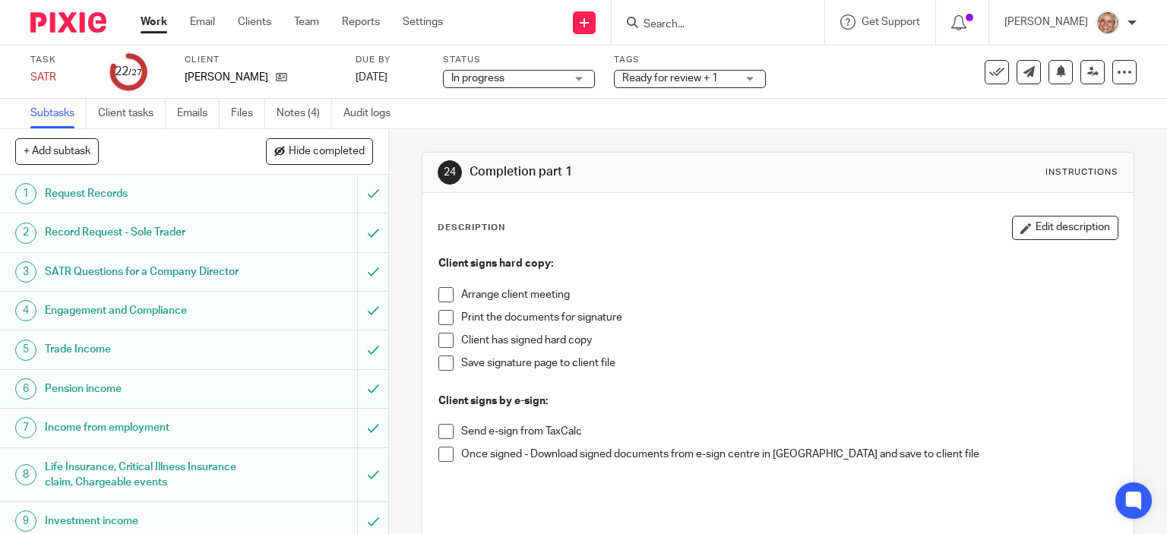
click at [445, 293] on span at bounding box center [445, 294] width 15 height 15
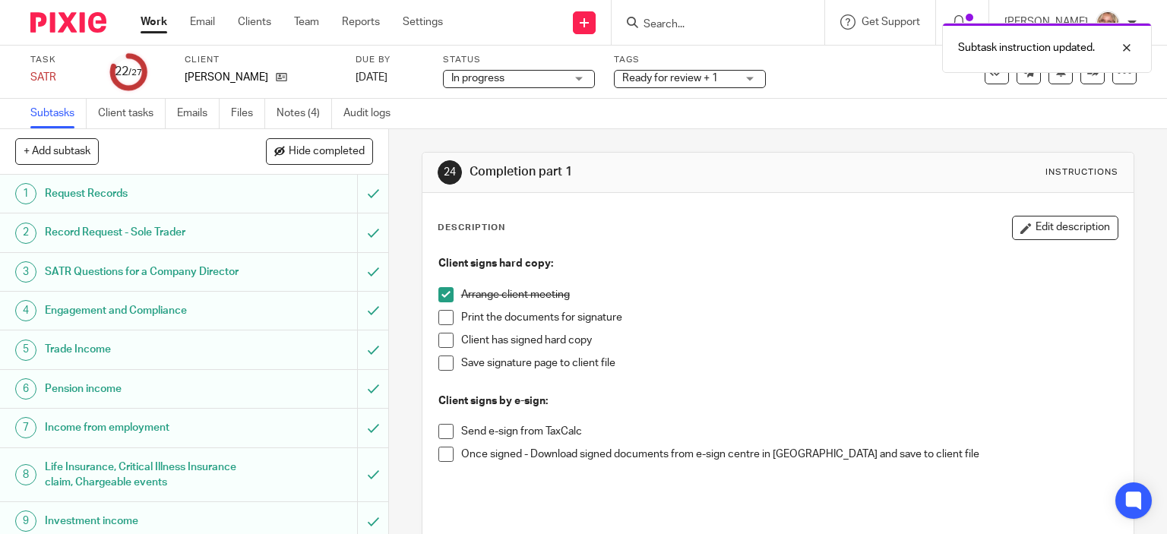
click at [442, 312] on span at bounding box center [445, 317] width 15 height 15
click at [438, 338] on span at bounding box center [445, 340] width 15 height 15
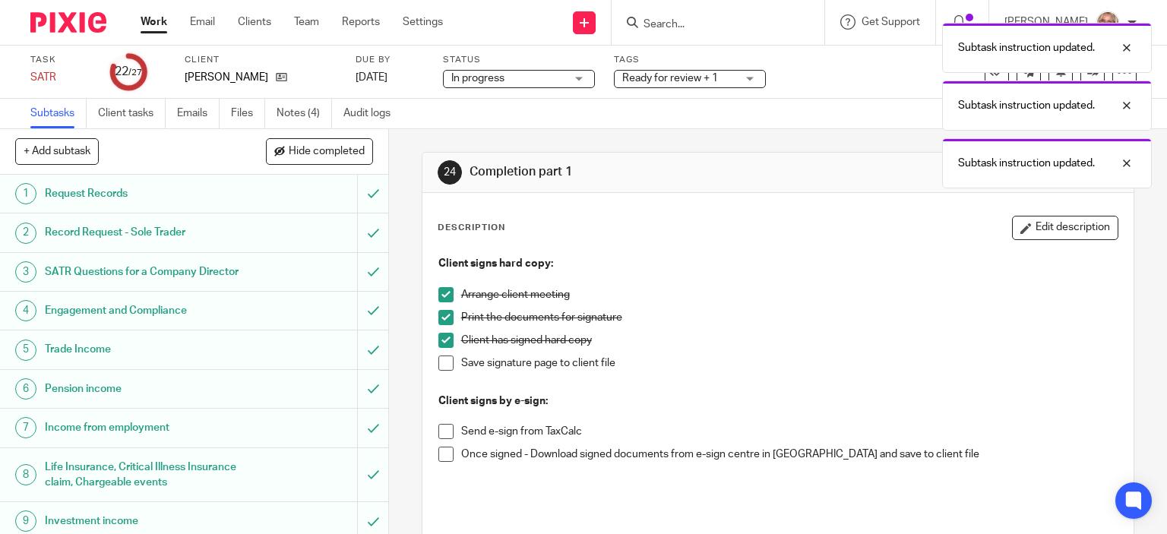
click at [806, 248] on div "Client signs hard copy: Arrange client meeting Print the documents for signatur…" at bounding box center [778, 387] width 695 height 279
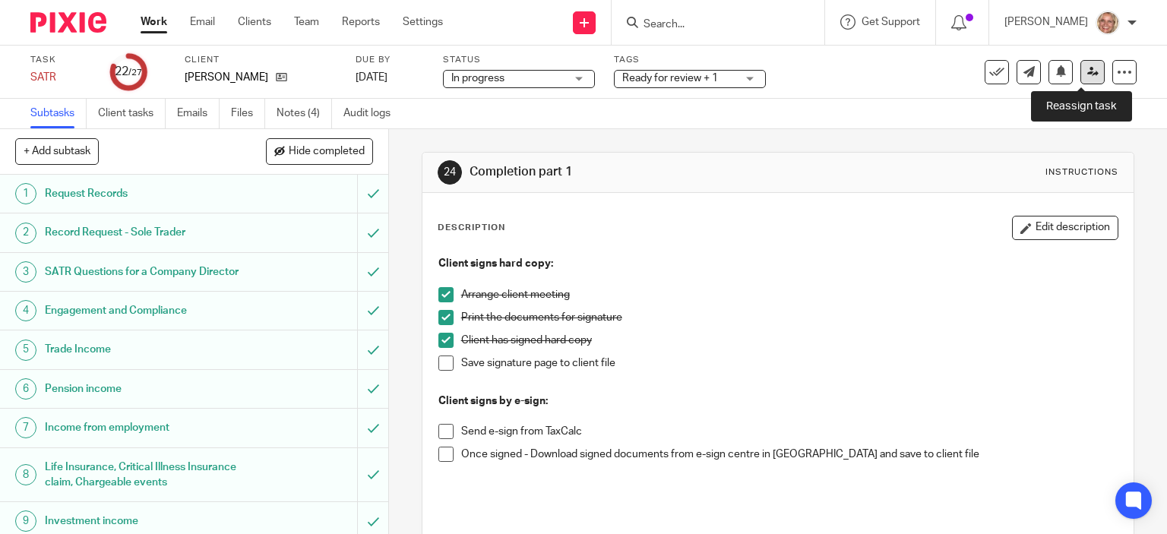
click at [1081, 80] on link at bounding box center [1093, 72] width 24 height 24
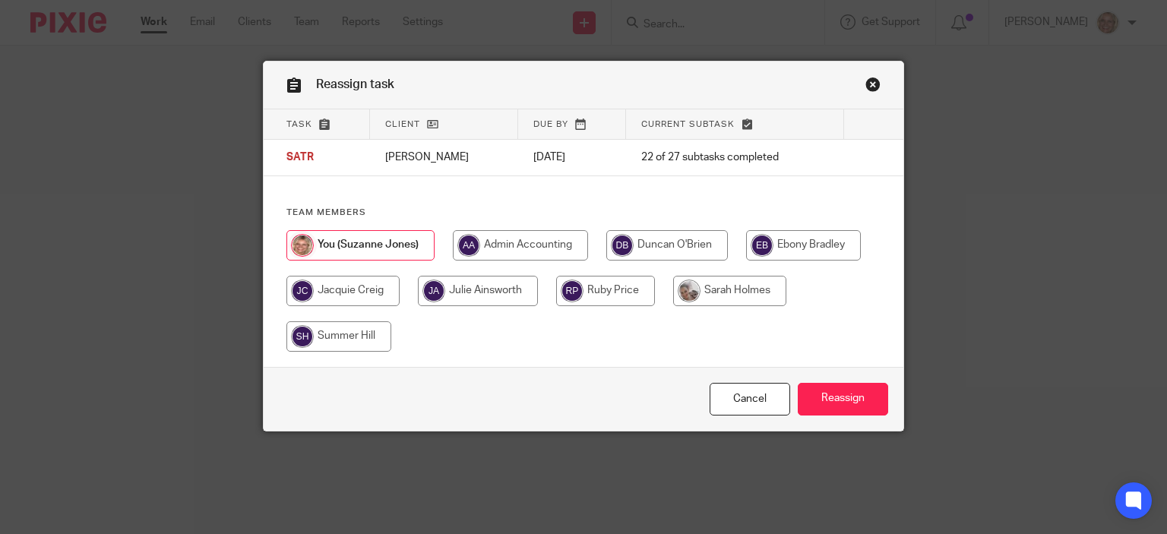
click at [720, 296] on input "radio" at bounding box center [729, 291] width 113 height 30
radio input "true"
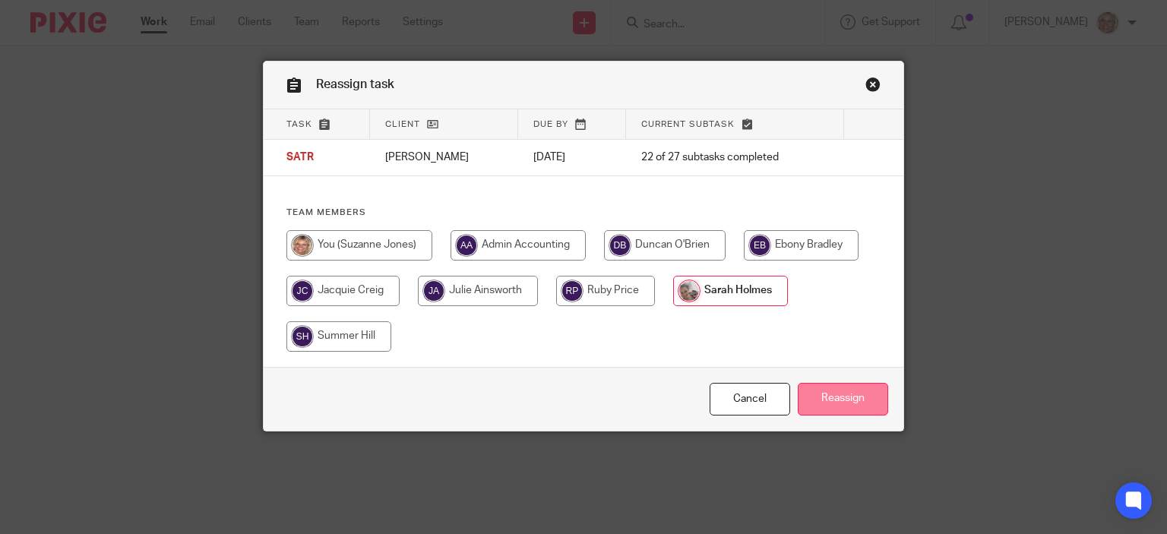
click at [850, 402] on input "Reassign" at bounding box center [843, 399] width 90 height 33
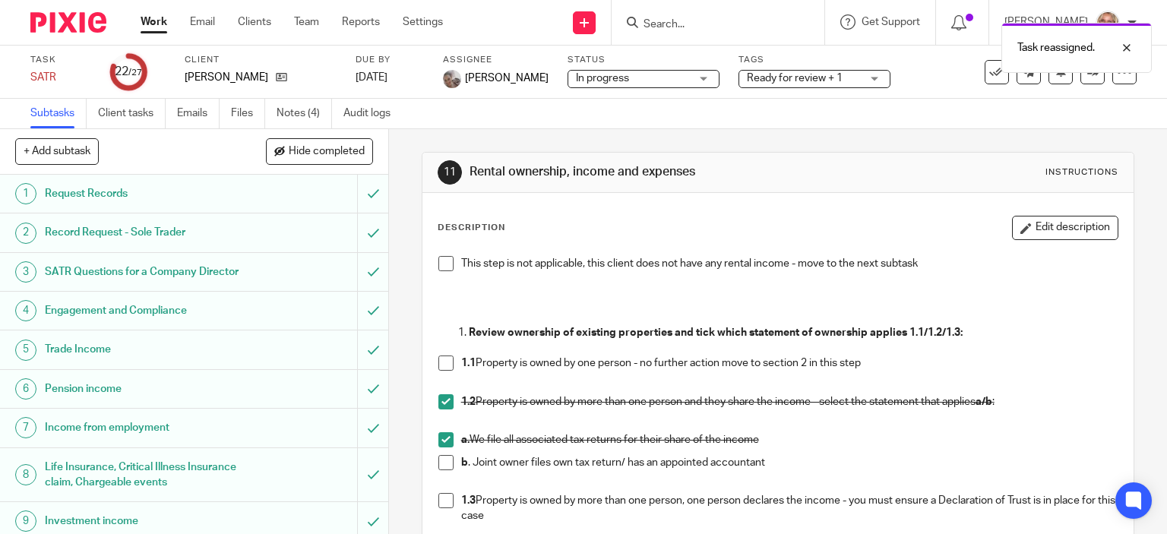
click at [147, 20] on link "Work" at bounding box center [154, 21] width 27 height 15
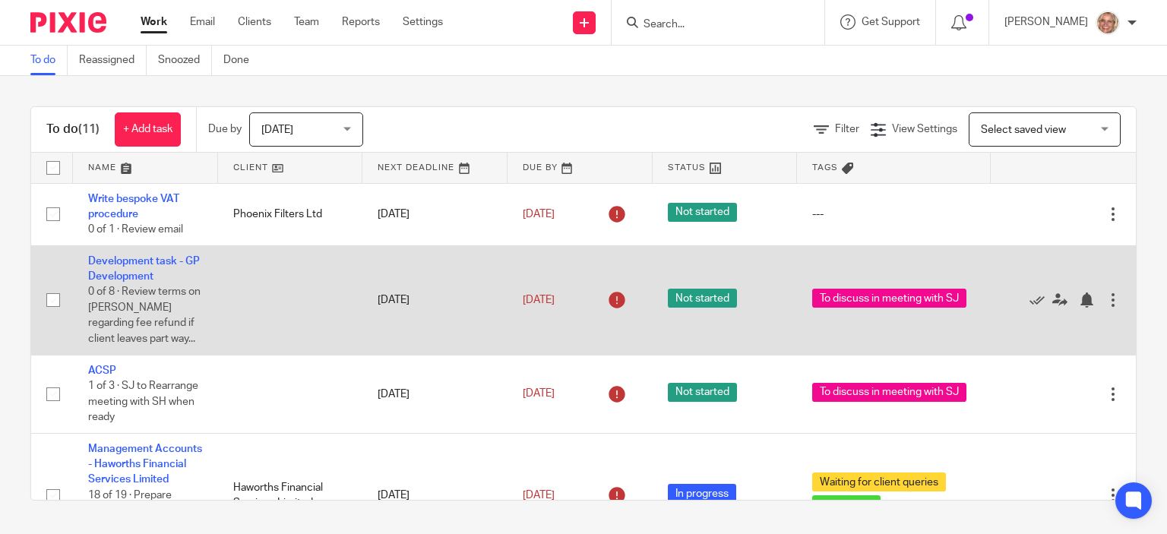
scroll to position [228, 0]
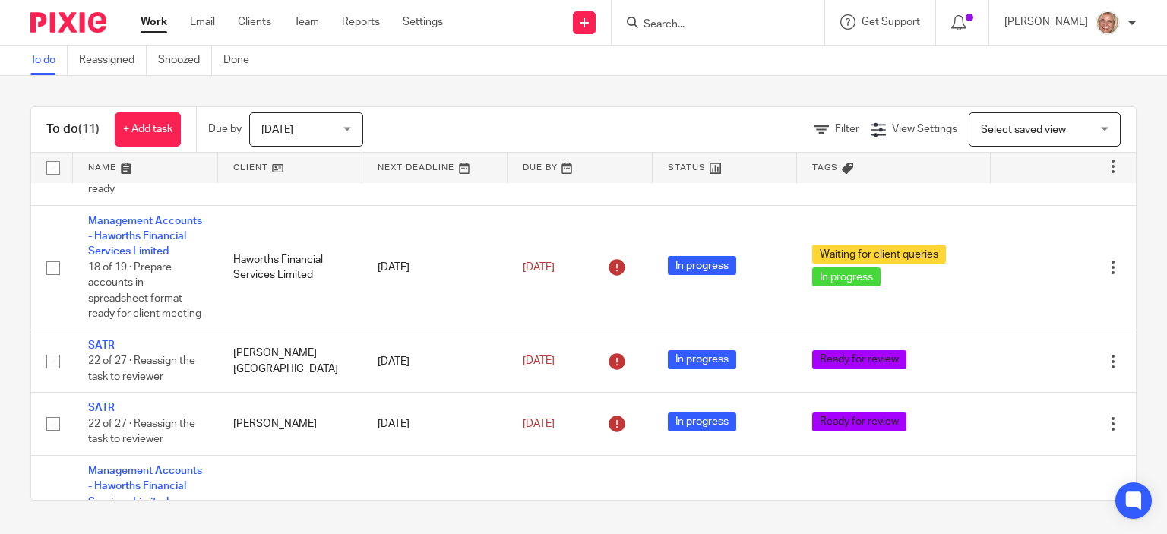
click at [347, 128] on div "Today Today" at bounding box center [306, 129] width 114 height 34
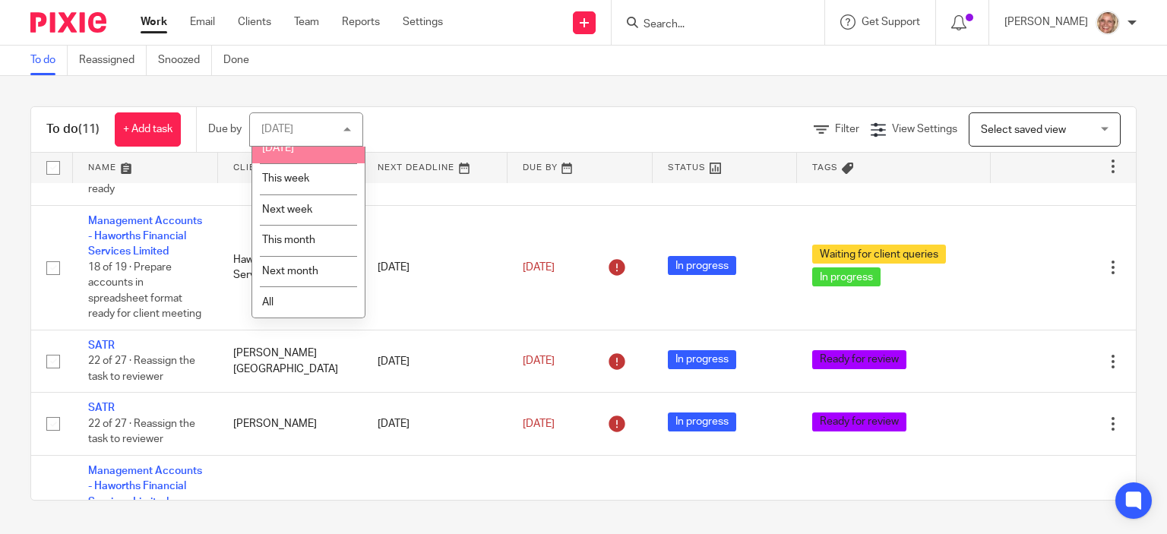
scroll to position [47, 0]
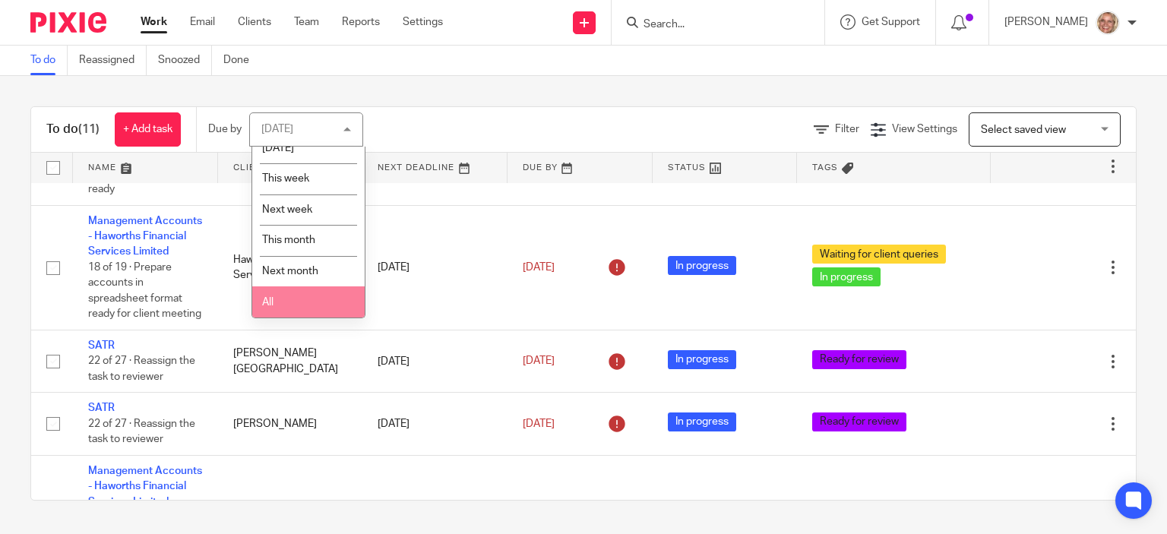
click at [286, 294] on li "All" at bounding box center [308, 301] width 112 height 31
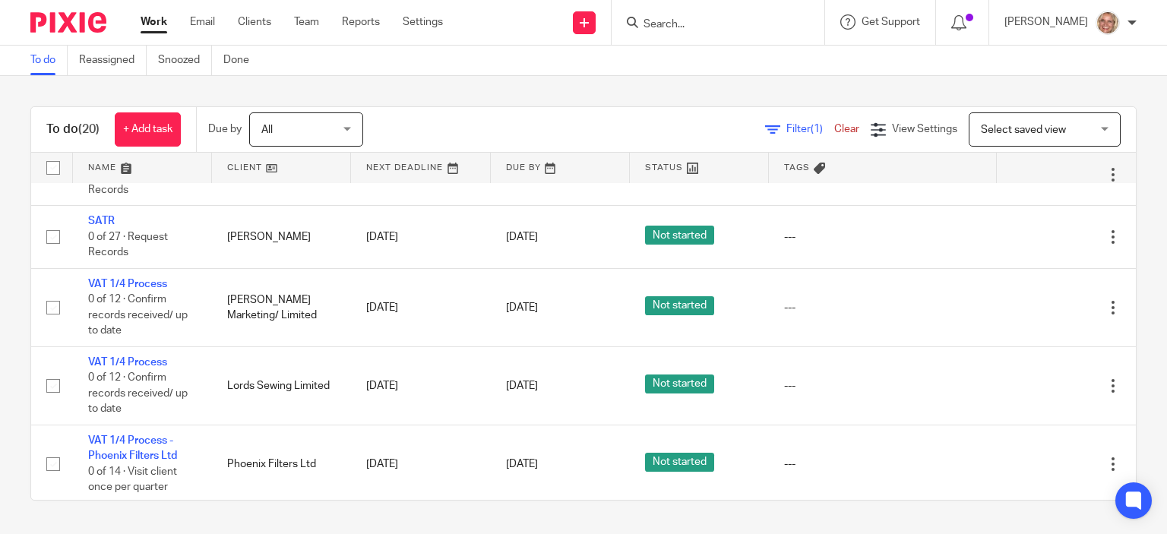
scroll to position [1400, 0]
